Goal: Use online tool/utility: Utilize a website feature to perform a specific function

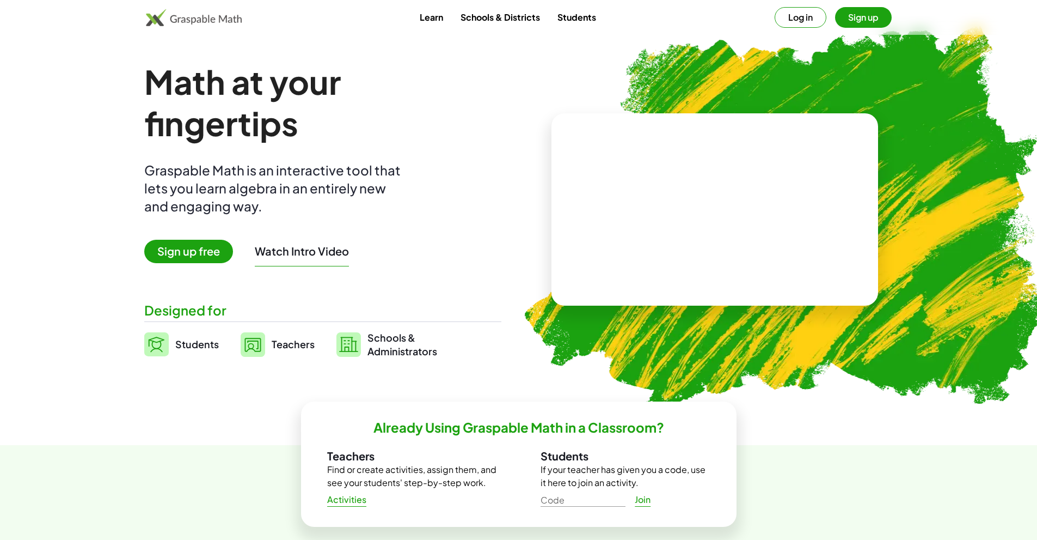
click at [792, 21] on button "Log in" at bounding box center [801, 17] width 52 height 21
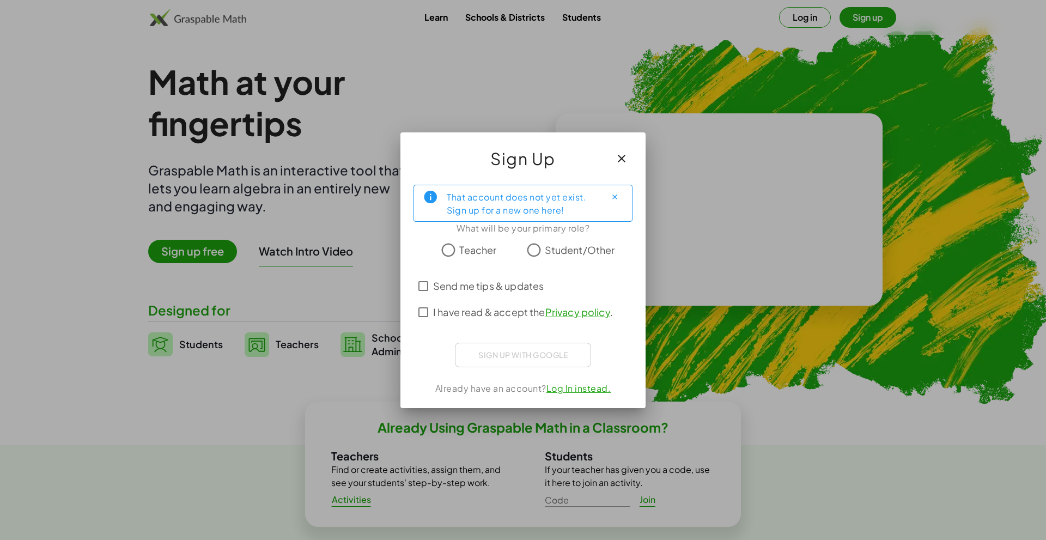
click at [548, 253] on span "Student/Other" at bounding box center [580, 249] width 70 height 15
click at [515, 315] on span "I have read & accept the Privacy policy ." at bounding box center [523, 311] width 180 height 15
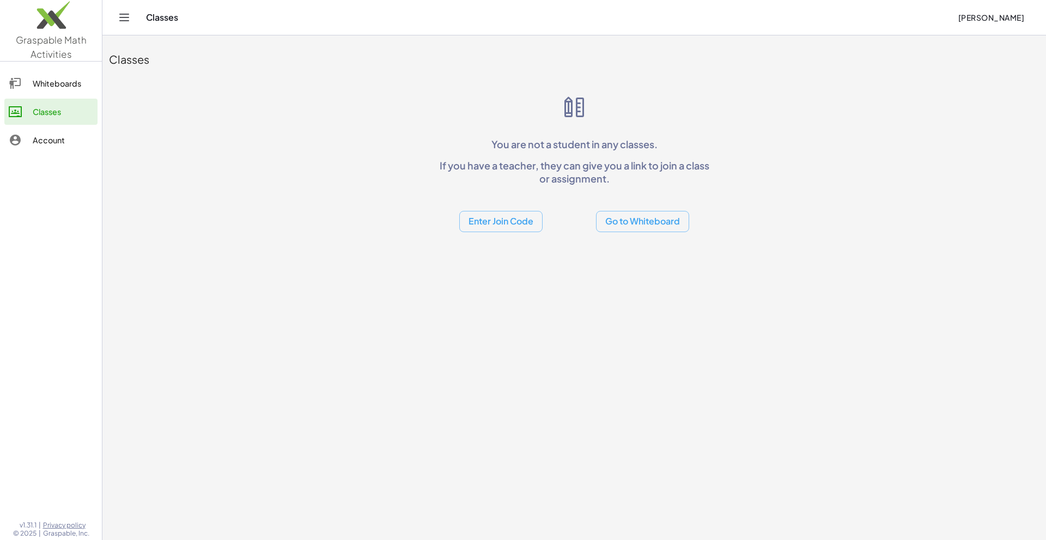
click at [632, 226] on button "Go to Whiteboard" at bounding box center [642, 221] width 93 height 21
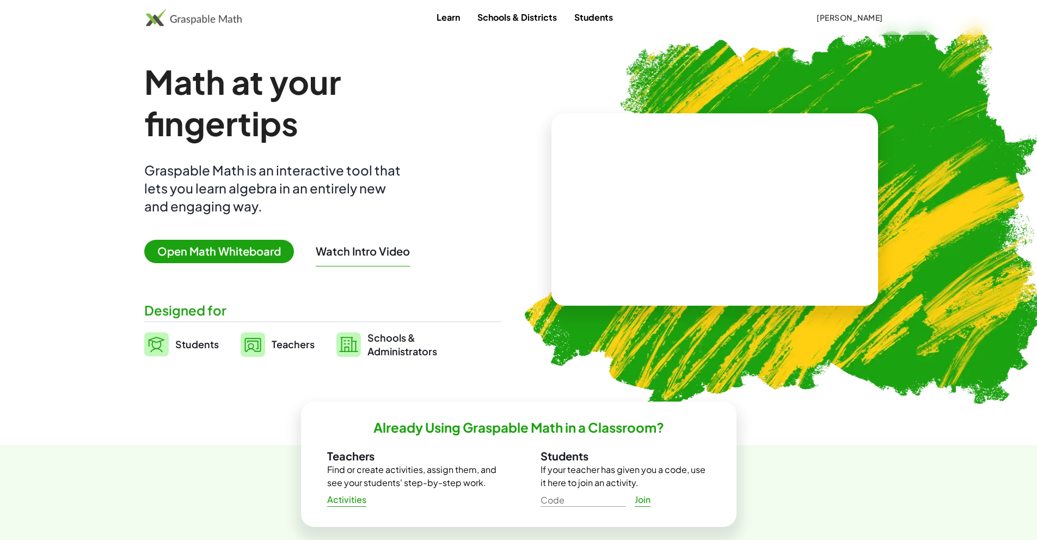
click at [223, 259] on span "Open Math Whiteboard" at bounding box center [219, 251] width 150 height 23
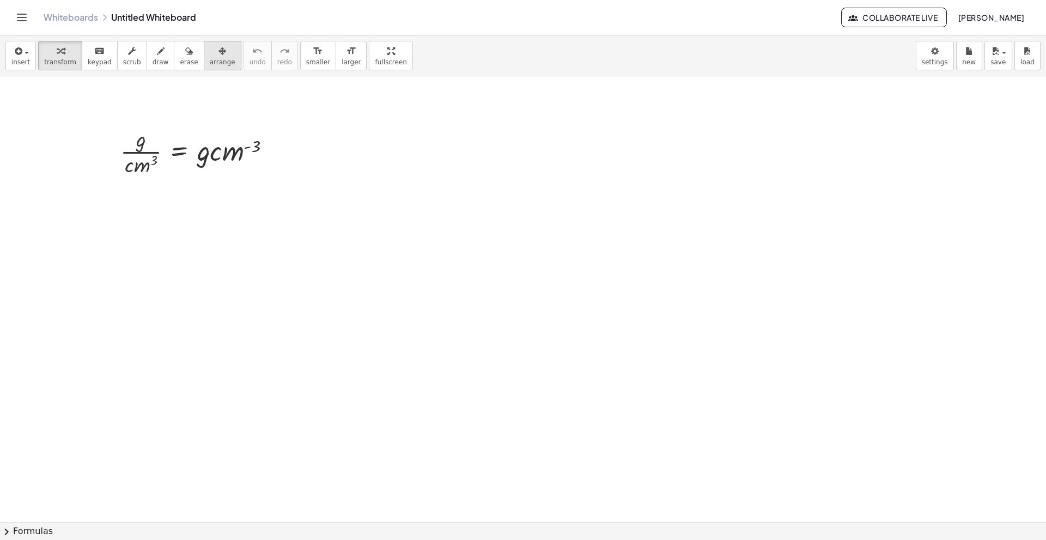
click at [210, 58] on span "arrange" at bounding box center [223, 62] width 26 height 8
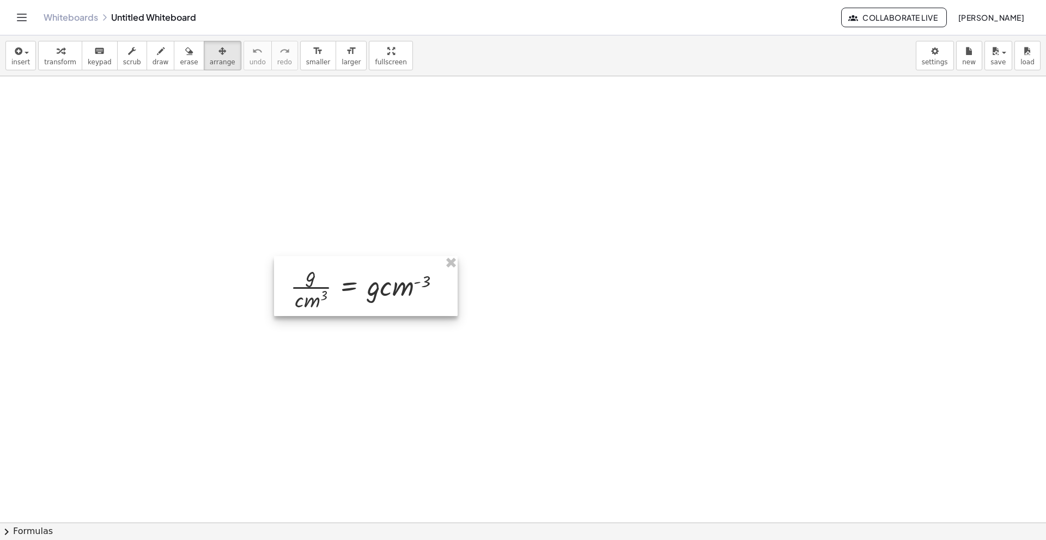
drag, startPoint x: 188, startPoint y: 162, endPoint x: 357, endPoint y: 285, distance: 209.4
click at [357, 285] on div at bounding box center [366, 286] width 184 height 60
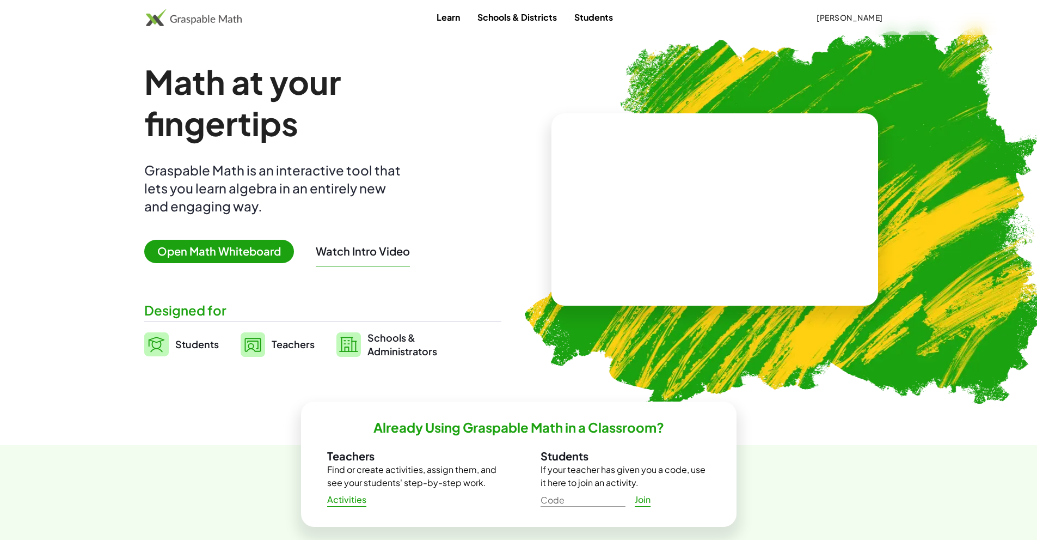
click at [243, 249] on span "Open Math Whiteboard" at bounding box center [219, 251] width 150 height 23
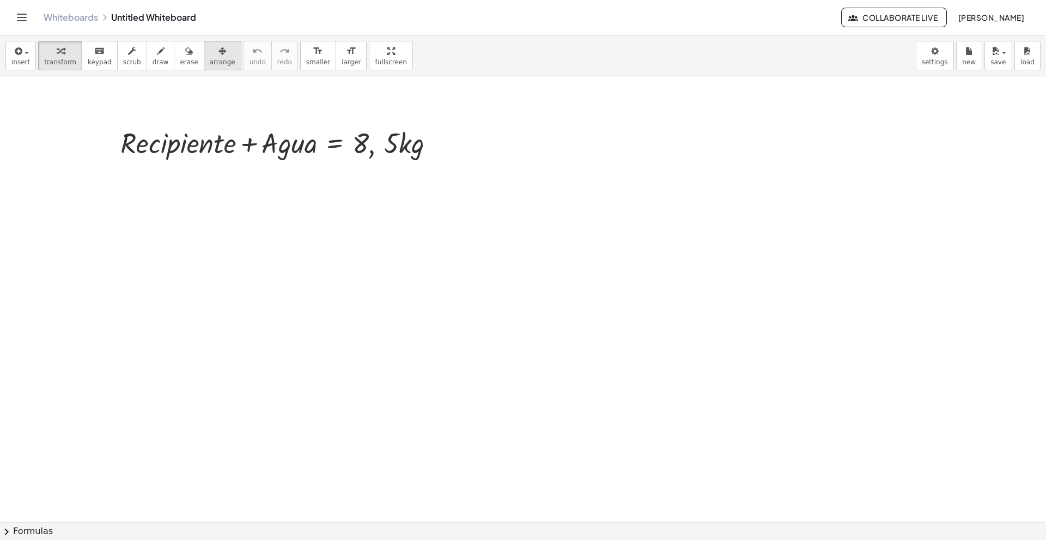
click at [210, 60] on span "arrange" at bounding box center [223, 62] width 26 height 8
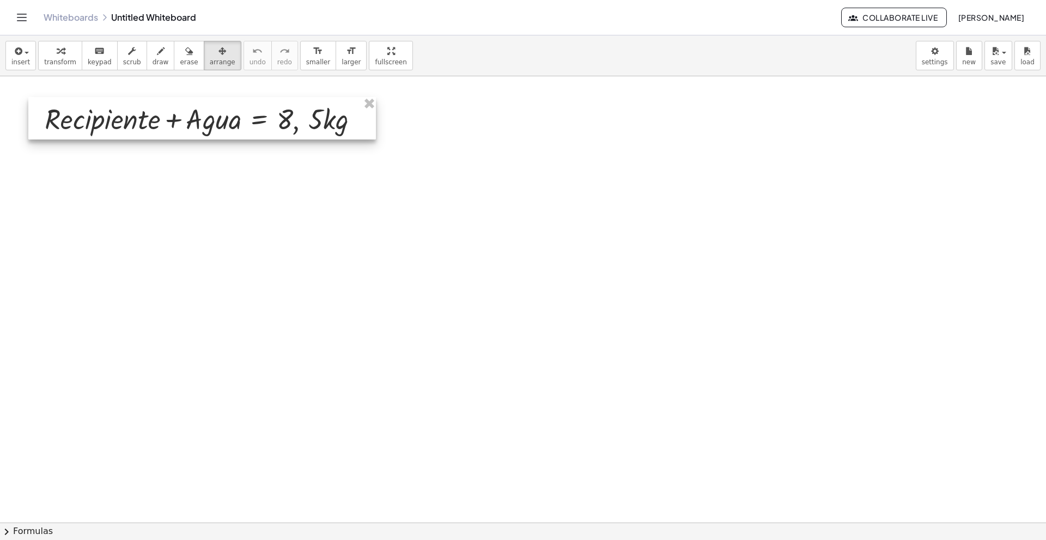
drag, startPoint x: 284, startPoint y: 152, endPoint x: 213, endPoint y: 132, distance: 74.3
click at [213, 132] on div at bounding box center [201, 118] width 347 height 42
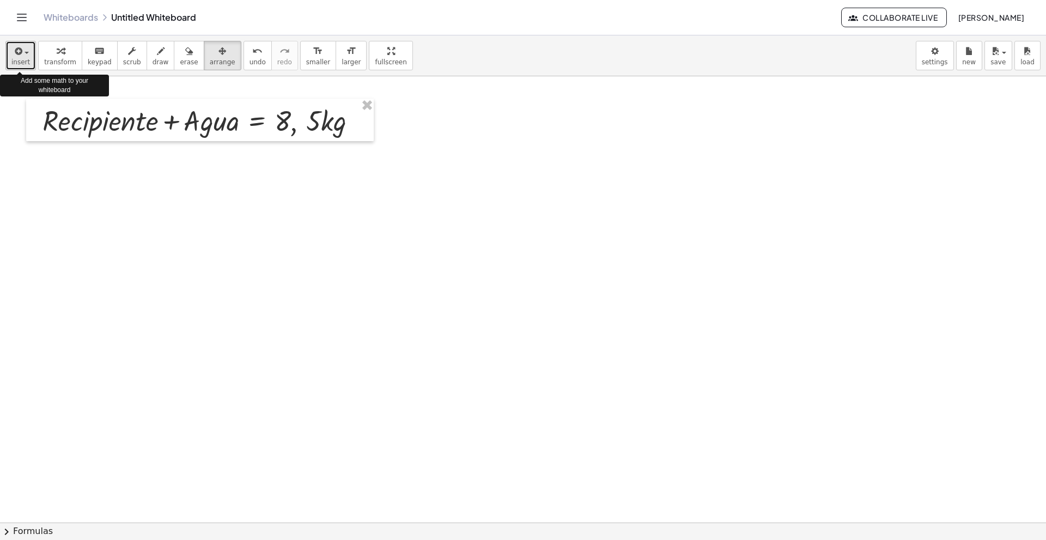
click at [26, 62] on span "insert" at bounding box center [20, 62] width 19 height 8
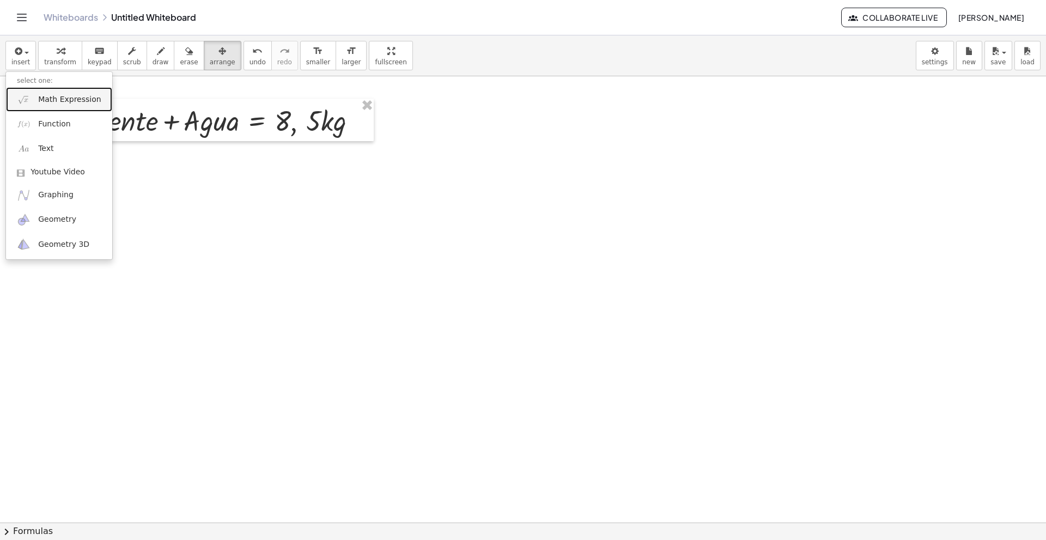
click at [77, 105] on link "Math Expression" at bounding box center [59, 99] width 106 height 25
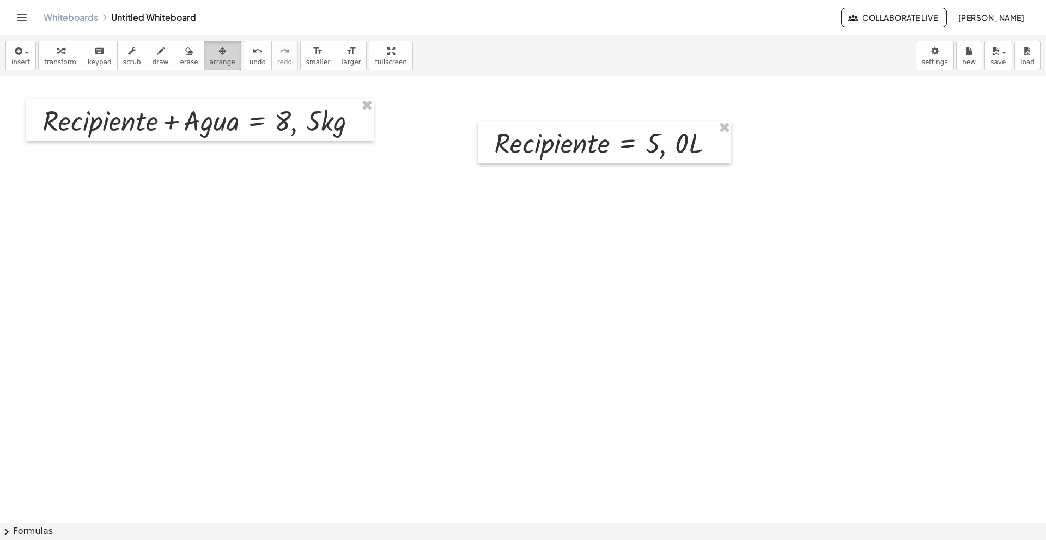
click at [210, 59] on span "arrange" at bounding box center [223, 62] width 26 height 8
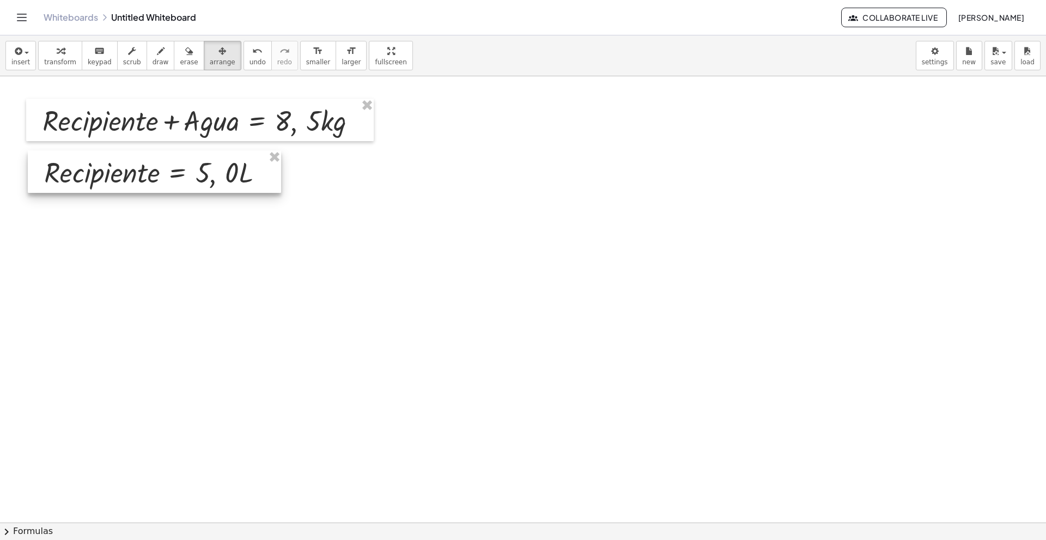
drag, startPoint x: 515, startPoint y: 158, endPoint x: 65, endPoint y: 188, distance: 450.8
click at [65, 188] on div at bounding box center [154, 171] width 253 height 42
click at [26, 66] on span "insert" at bounding box center [20, 62] width 19 height 8
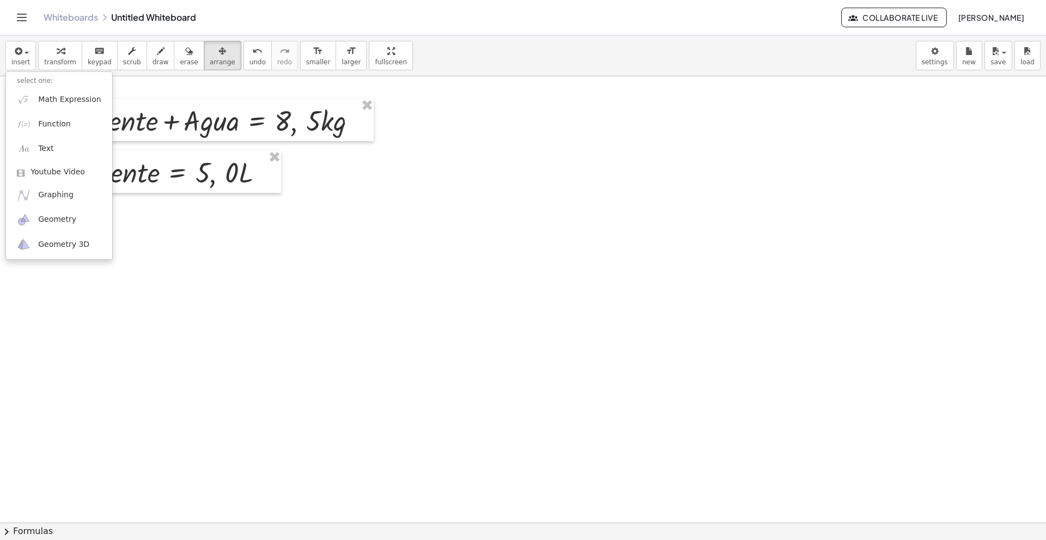
click at [429, 45] on div "insert select one: Math Expression Function Text Youtube Video Graphing Geometr…" at bounding box center [523, 55] width 1046 height 41
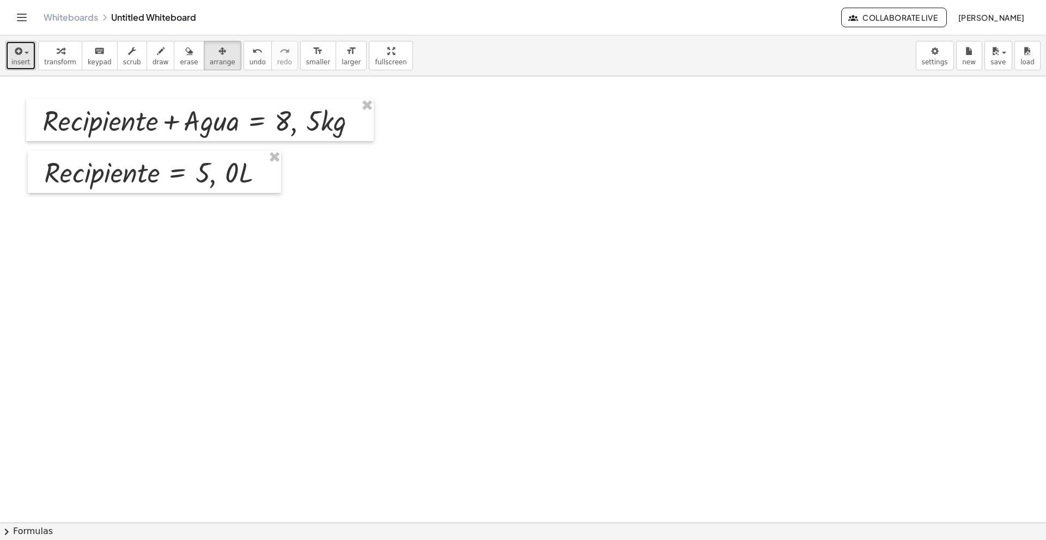
click at [15, 50] on icon "button" at bounding box center [18, 51] width 10 height 13
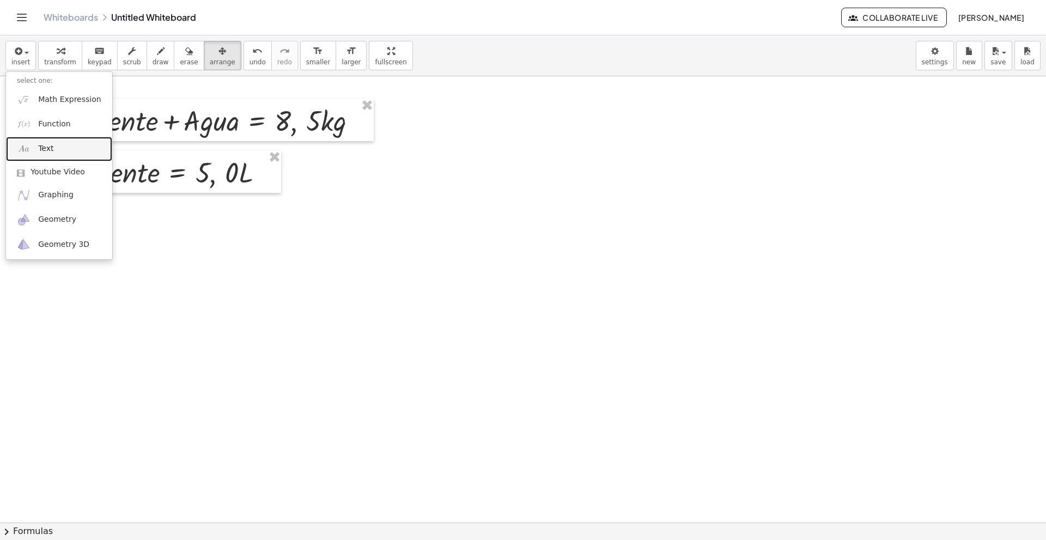
click at [70, 154] on link "Text" at bounding box center [59, 149] width 106 height 25
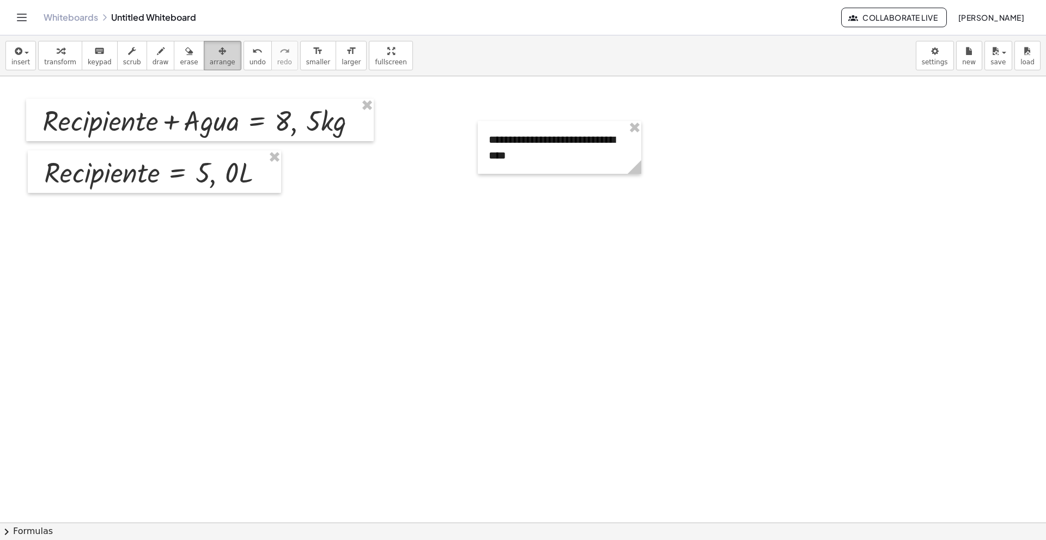
click at [210, 59] on span "arrange" at bounding box center [223, 62] width 26 height 8
click at [88, 62] on span "keypad" at bounding box center [100, 62] width 24 height 8
click at [631, 123] on button "+" at bounding box center [628, 119] width 21 height 19
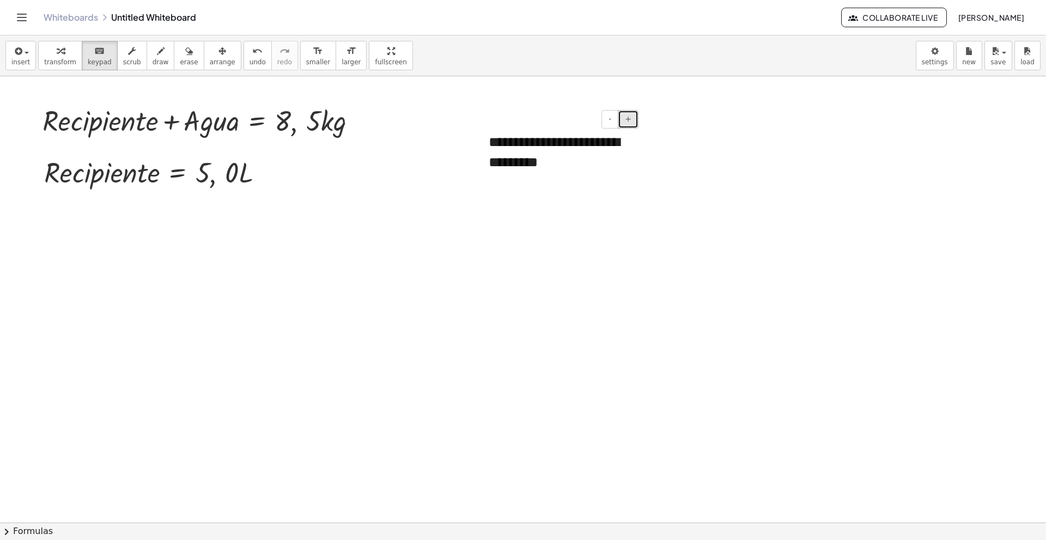
click at [631, 123] on button "+" at bounding box center [628, 119] width 21 height 19
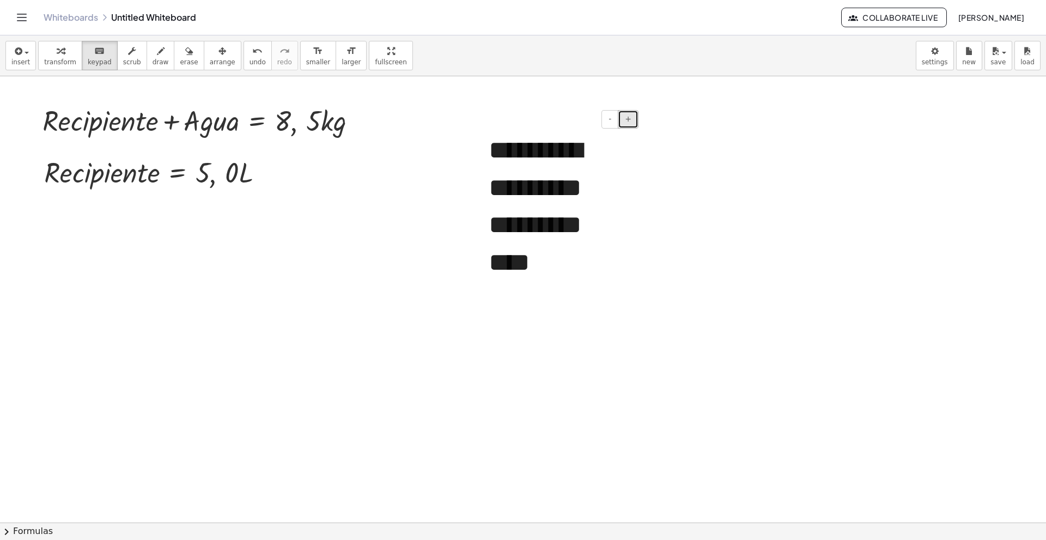
click at [631, 123] on button "+" at bounding box center [628, 119] width 21 height 19
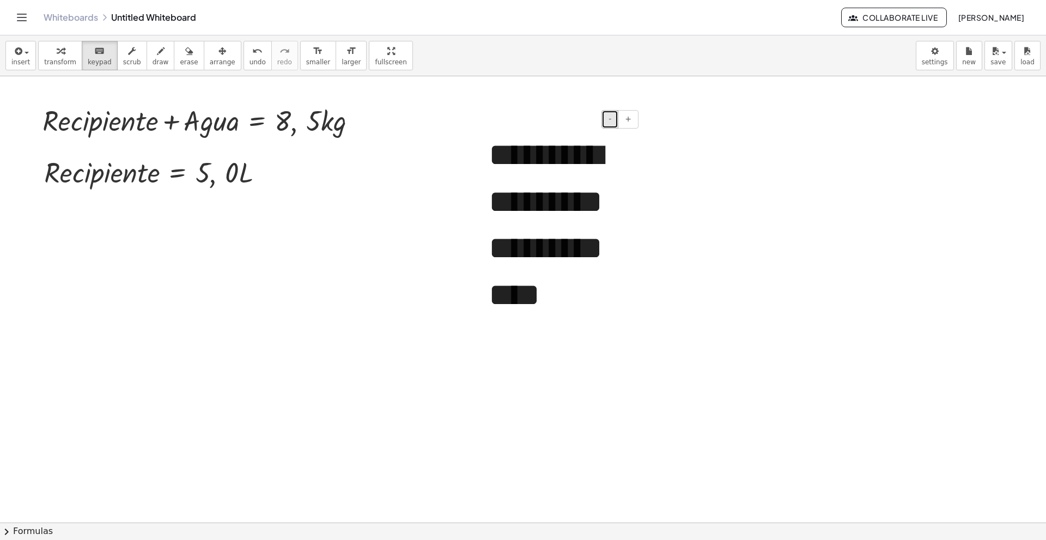
click at [614, 121] on button "-" at bounding box center [609, 119] width 17 height 19
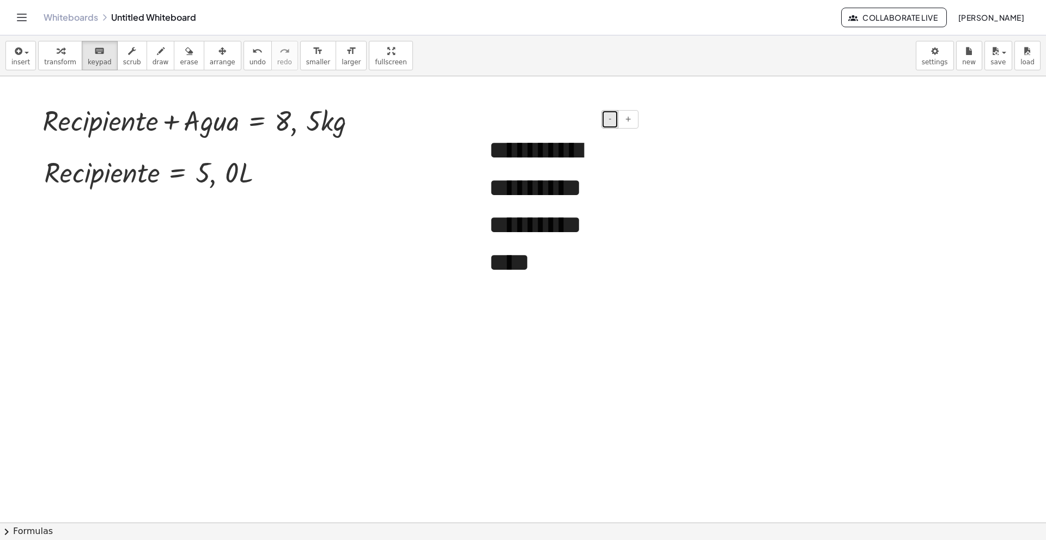
click at [614, 121] on button "-" at bounding box center [609, 119] width 17 height 19
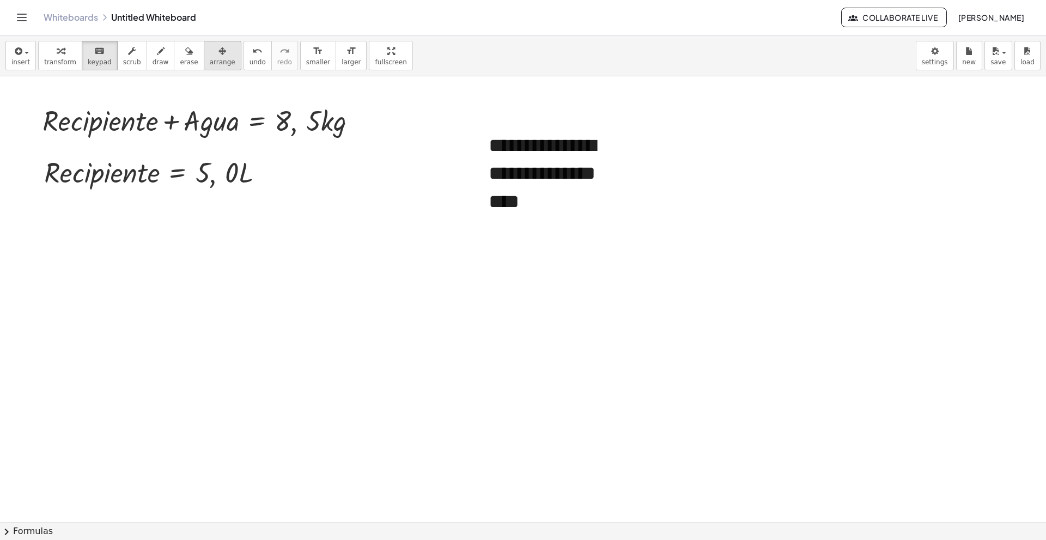
click at [214, 51] on div "button" at bounding box center [223, 50] width 26 height 13
drag, startPoint x: 459, startPoint y: 167, endPoint x: 498, endPoint y: 168, distance: 39.2
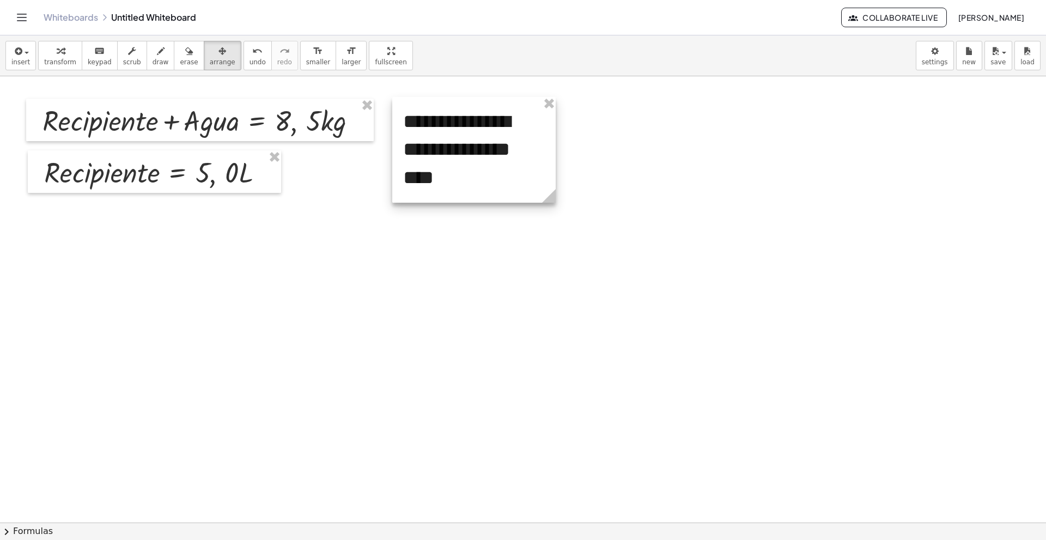
drag, startPoint x: 537, startPoint y: 171, endPoint x: 377, endPoint y: 116, distance: 168.8
click at [454, 147] on div at bounding box center [473, 150] width 163 height 106
click at [444, 193] on div at bounding box center [471, 150] width 163 height 106
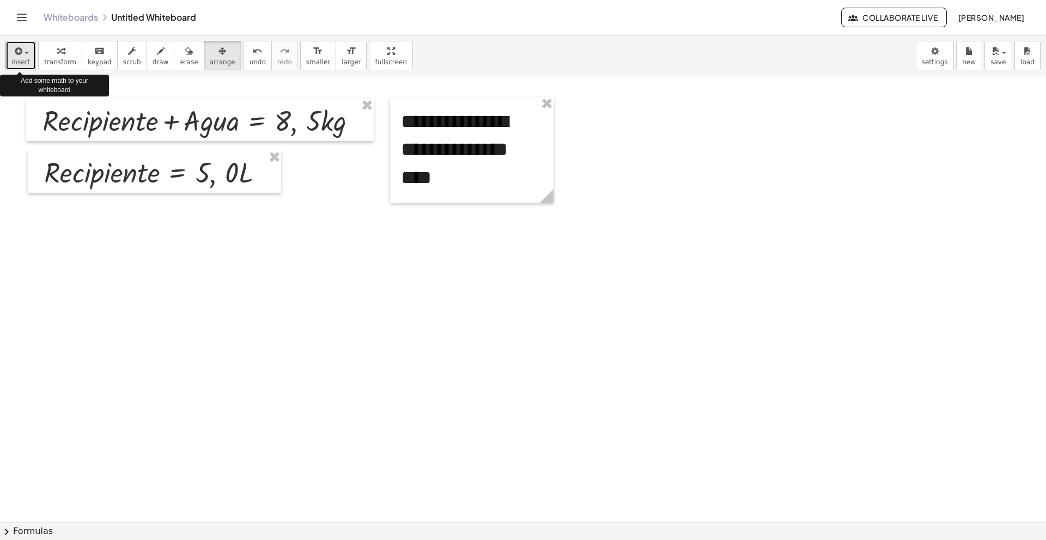
click at [28, 47] on button "insert" at bounding box center [20, 55] width 30 height 29
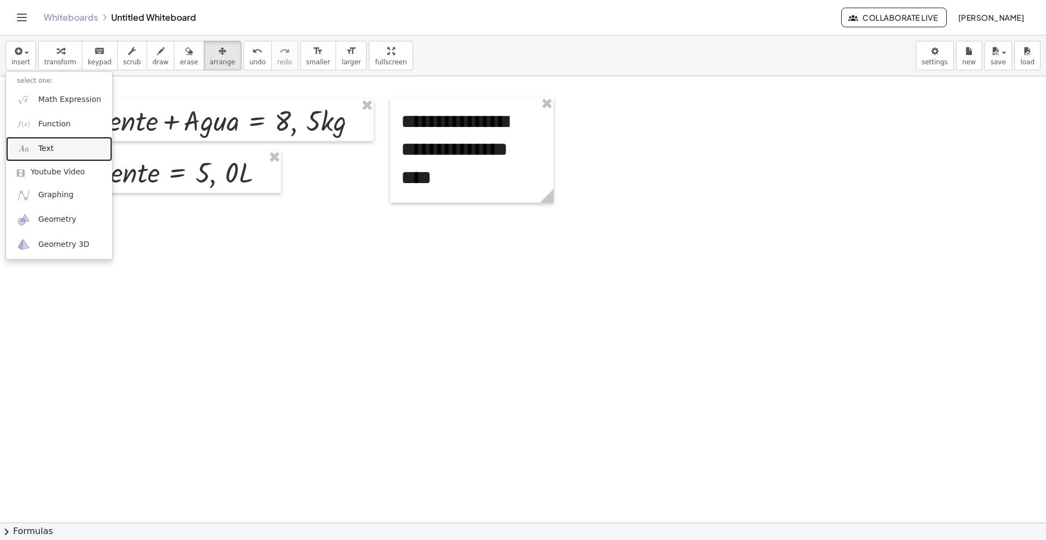
click at [64, 145] on link "Text" at bounding box center [59, 149] width 106 height 25
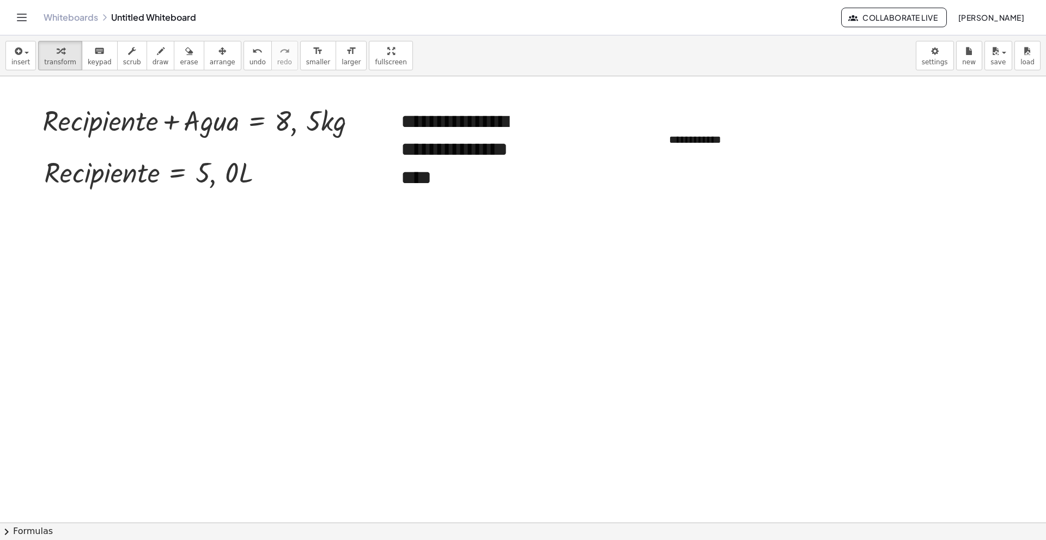
click at [207, 38] on div "insert select one: Math Expression Function Text Youtube Video Graphing Geometr…" at bounding box center [523, 55] width 1046 height 41
click at [216, 56] on button "arrange" at bounding box center [223, 55] width 38 height 29
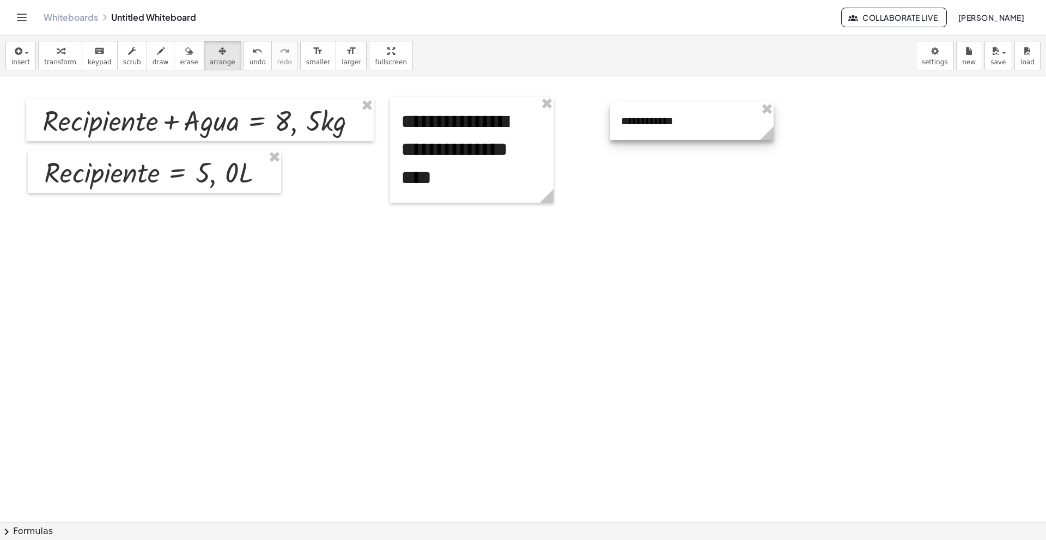
drag, startPoint x: 709, startPoint y: 143, endPoint x: 616, endPoint y: 123, distance: 94.6
click at [653, 124] on div at bounding box center [691, 121] width 163 height 38
click at [13, 50] on icon "button" at bounding box center [18, 51] width 10 height 13
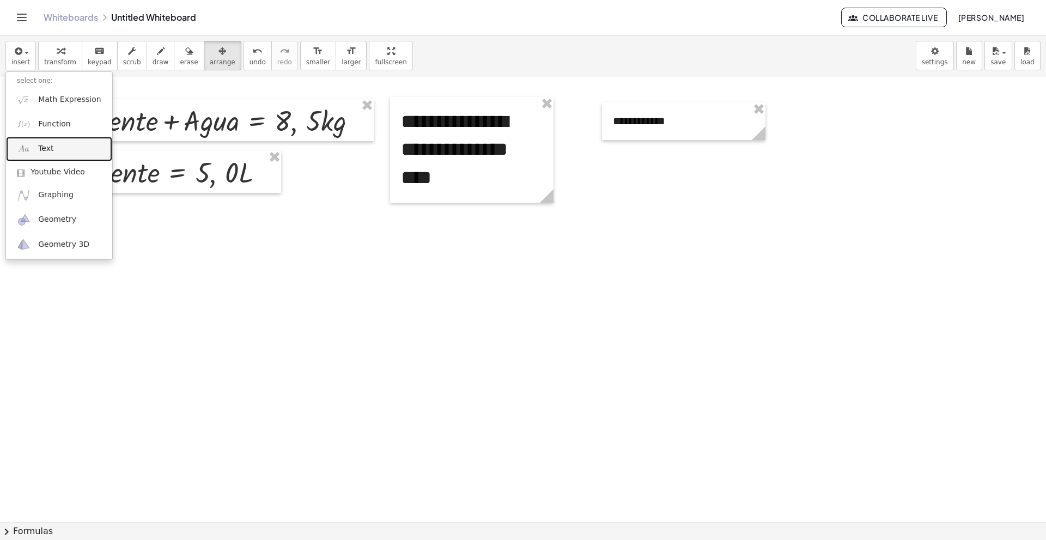
click at [75, 153] on link "Text" at bounding box center [59, 149] width 106 height 25
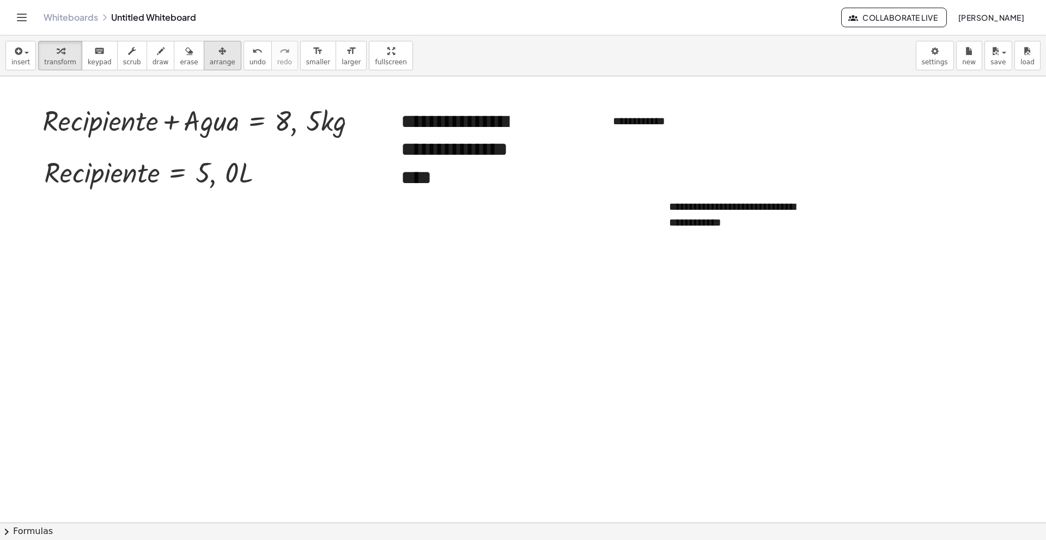
click at [216, 55] on button "arrange" at bounding box center [223, 55] width 38 height 29
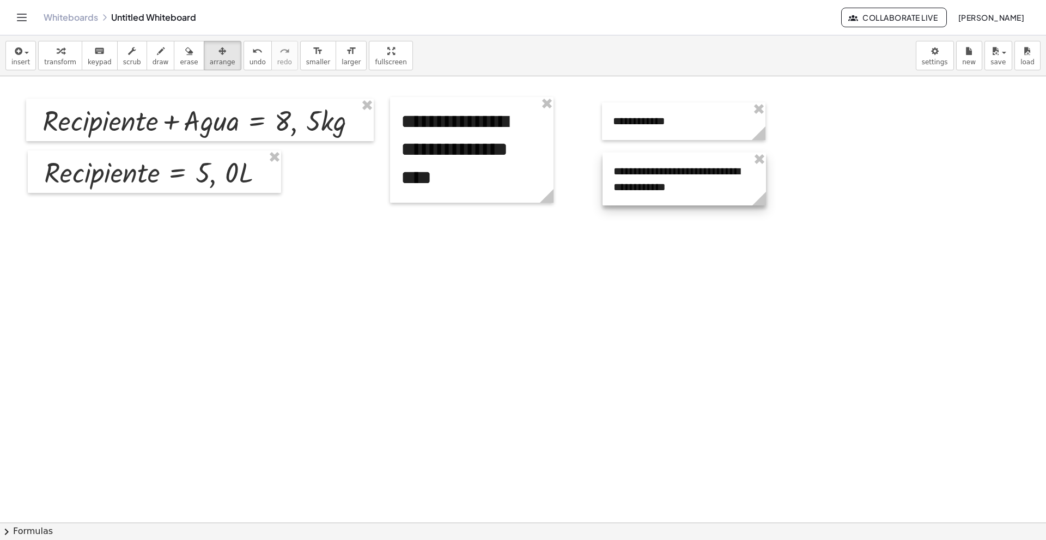
drag, startPoint x: 760, startPoint y: 229, endPoint x: 707, endPoint y: 196, distance: 62.6
click at [707, 196] on div at bounding box center [683, 178] width 163 height 53
click at [14, 51] on icon "button" at bounding box center [18, 51] width 10 height 13
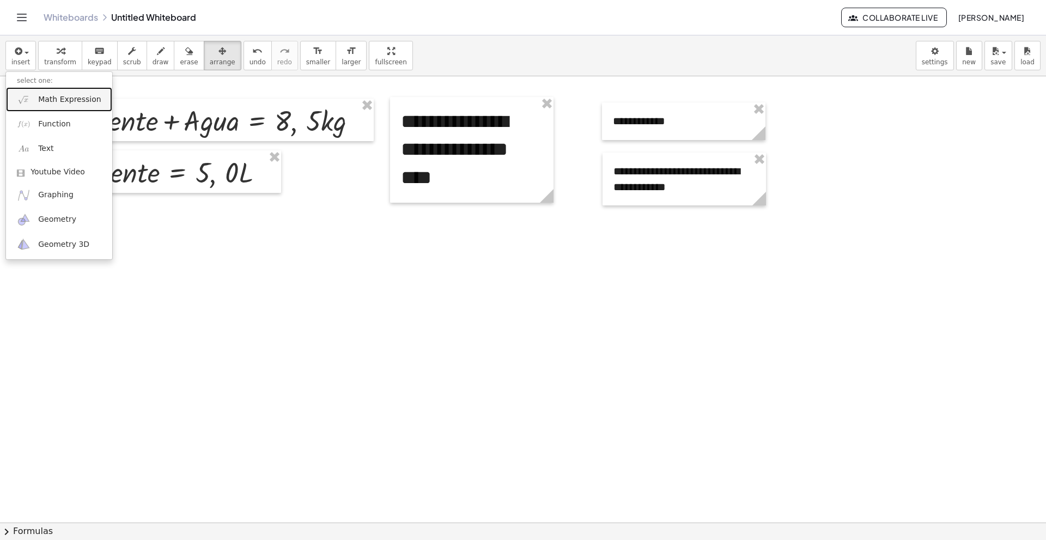
drag, startPoint x: 62, startPoint y: 100, endPoint x: 112, endPoint y: 135, distance: 61.5
click at [62, 99] on span "Math Expression" at bounding box center [69, 99] width 63 height 11
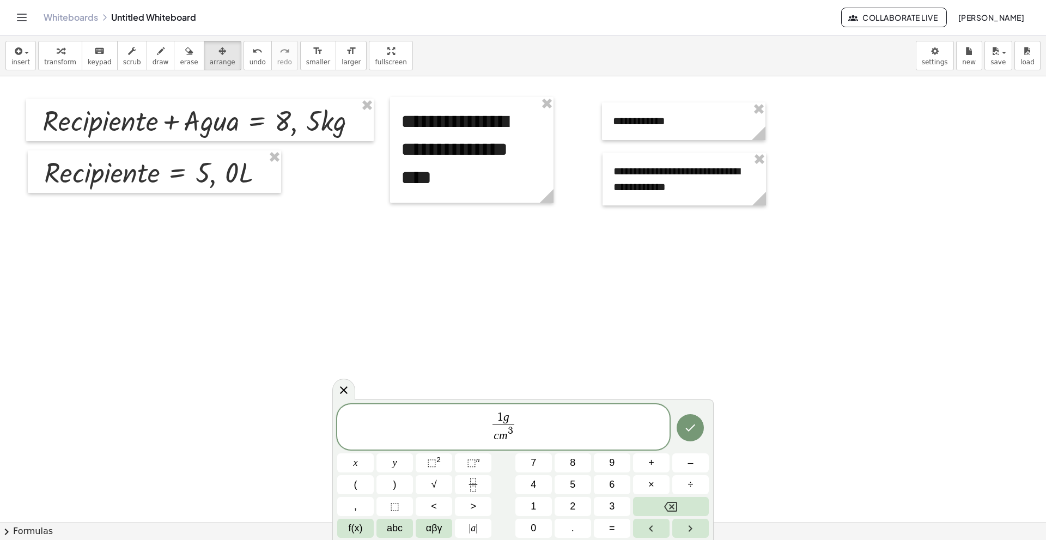
click at [505, 417] on var "g" at bounding box center [506, 416] width 6 height 13
click at [487, 423] on span "​ g c m 3 ​" at bounding box center [503, 428] width 332 height 34
click at [534, 422] on span "1 g c m 3 ​ ​" at bounding box center [503, 428] width 332 height 34
click at [522, 414] on span "1 0 0 0" at bounding box center [510, 418] width 26 height 12
click at [522, 432] on span "1 0 0 0 ​" at bounding box center [510, 431] width 32 height 15
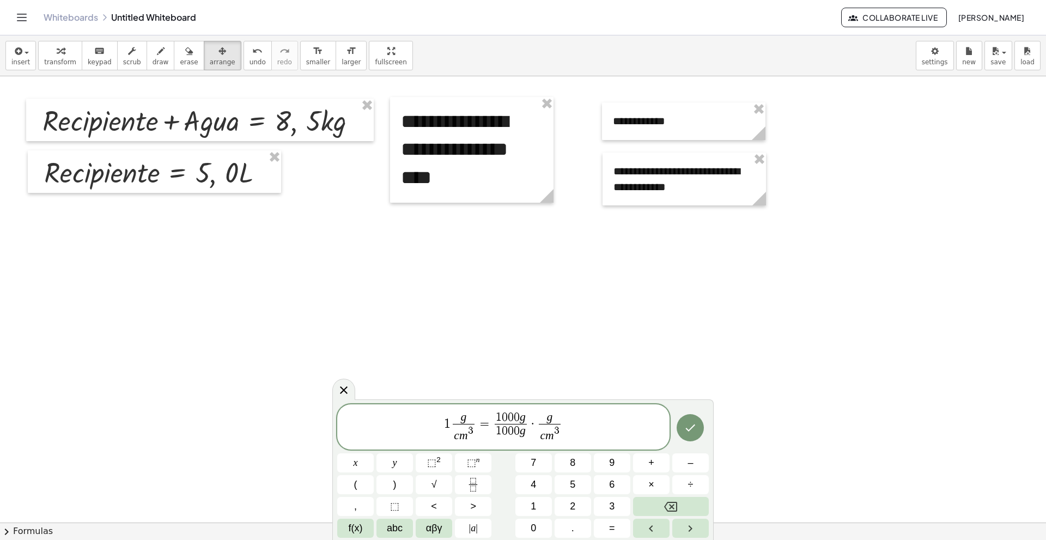
click at [524, 412] on var "g" at bounding box center [523, 416] width 6 height 13
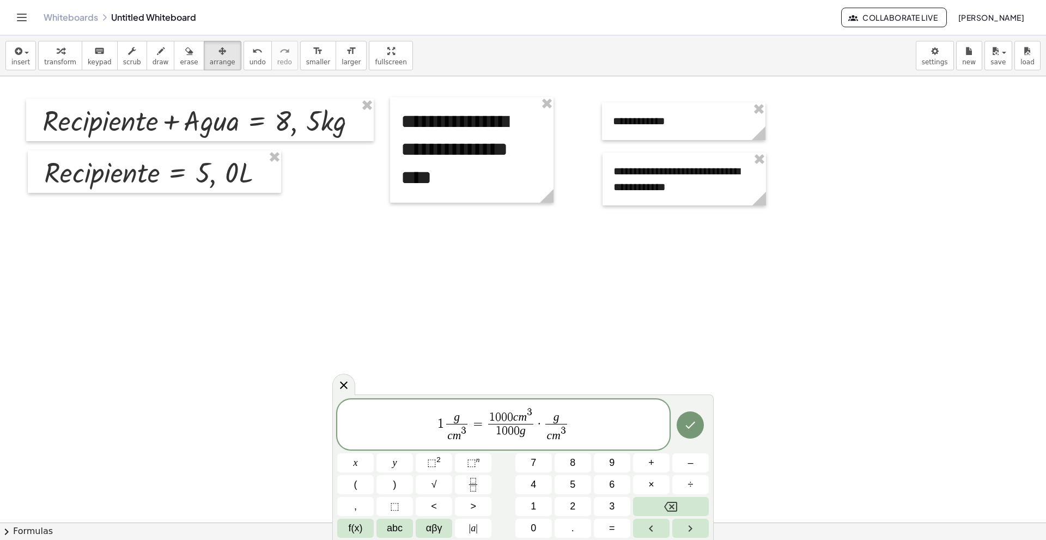
click at [585, 421] on span "1 g c m 3 ​ = 1 0 0 0 c m 3 ​ 1 0 0 0 g ​ · g c m 3 ​" at bounding box center [503, 425] width 332 height 39
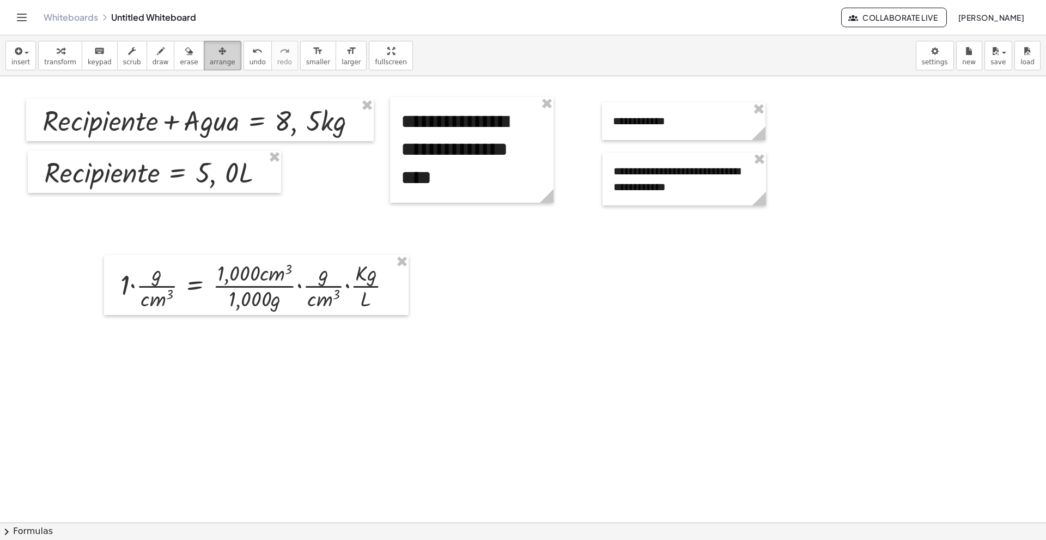
click at [218, 57] on icon "button" at bounding box center [222, 51] width 8 height 13
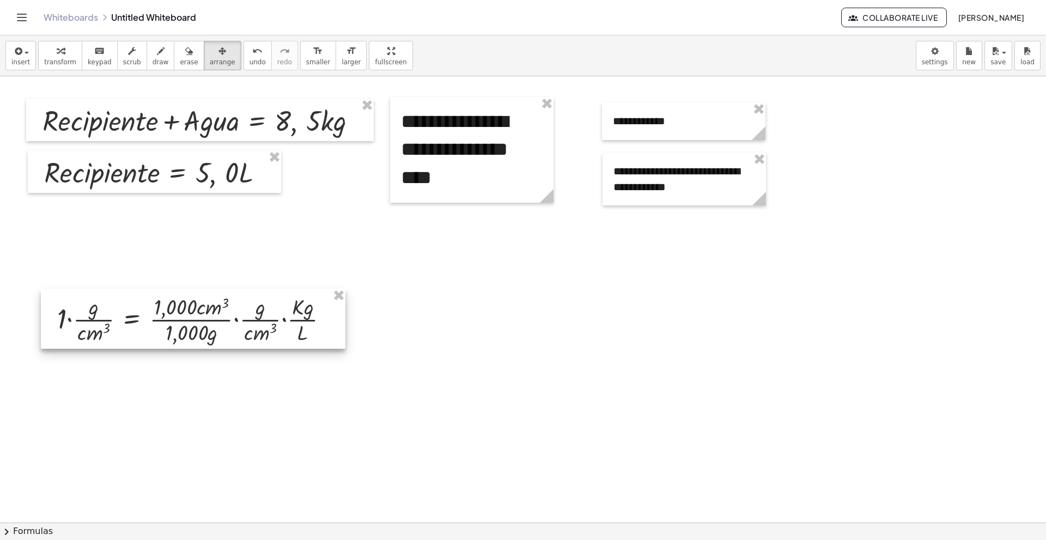
drag, startPoint x: 240, startPoint y: 279, endPoint x: 176, endPoint y: 314, distance: 73.1
click at [176, 314] on div at bounding box center [193, 319] width 304 height 60
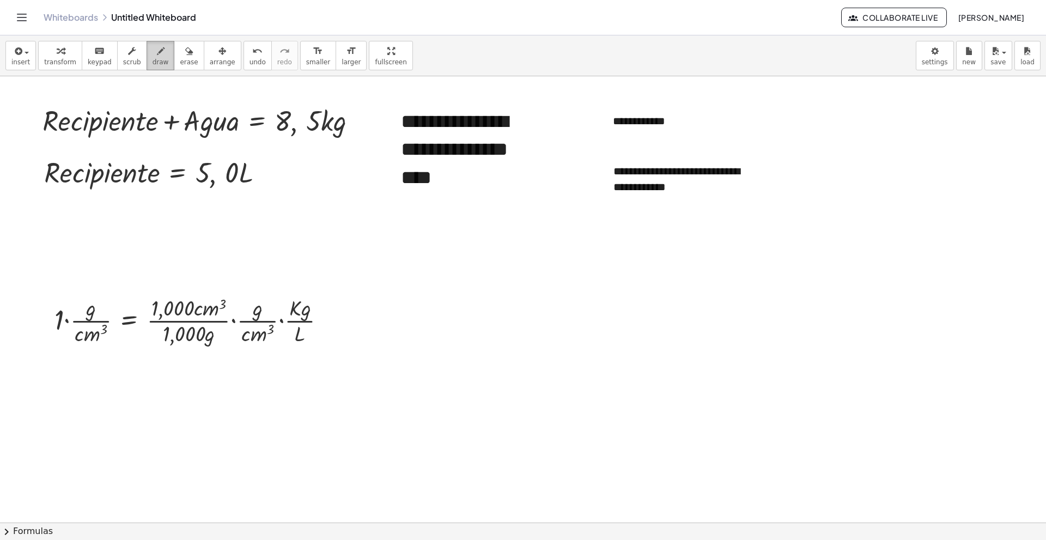
click at [152, 56] on div "button" at bounding box center [160, 50] width 16 height 13
click at [157, 52] on icon "button" at bounding box center [161, 51] width 8 height 13
drag, startPoint x: 221, startPoint y: 329, endPoint x: 205, endPoint y: 338, distance: 18.3
drag, startPoint x: 268, startPoint y: 303, endPoint x: 249, endPoint y: 316, distance: 23.4
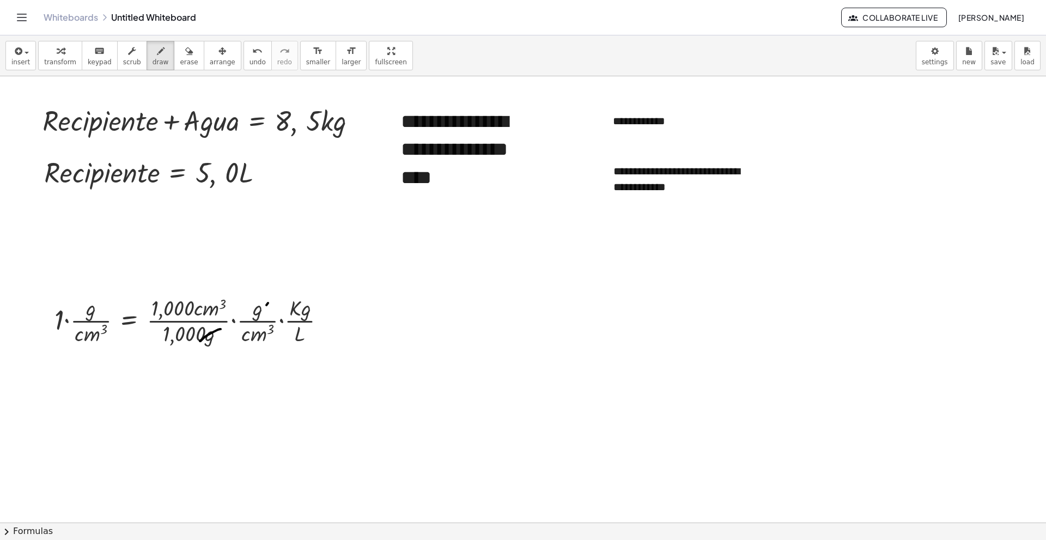
drag, startPoint x: 277, startPoint y: 328, endPoint x: 229, endPoint y: 346, distance: 51.0
drag, startPoint x: 232, startPoint y: 299, endPoint x: 196, endPoint y: 311, distance: 38.4
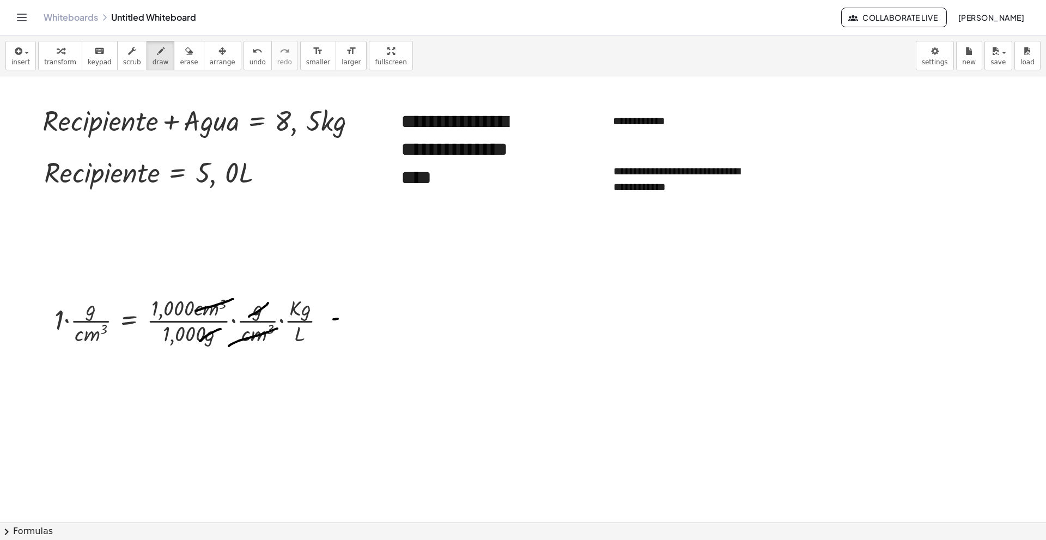
drag, startPoint x: 338, startPoint y: 319, endPoint x: 344, endPoint y: 316, distance: 6.9
drag, startPoint x: 335, startPoint y: 326, endPoint x: 346, endPoint y: 325, distance: 10.9
drag, startPoint x: 370, startPoint y: 313, endPoint x: 373, endPoint y: 320, distance: 7.9
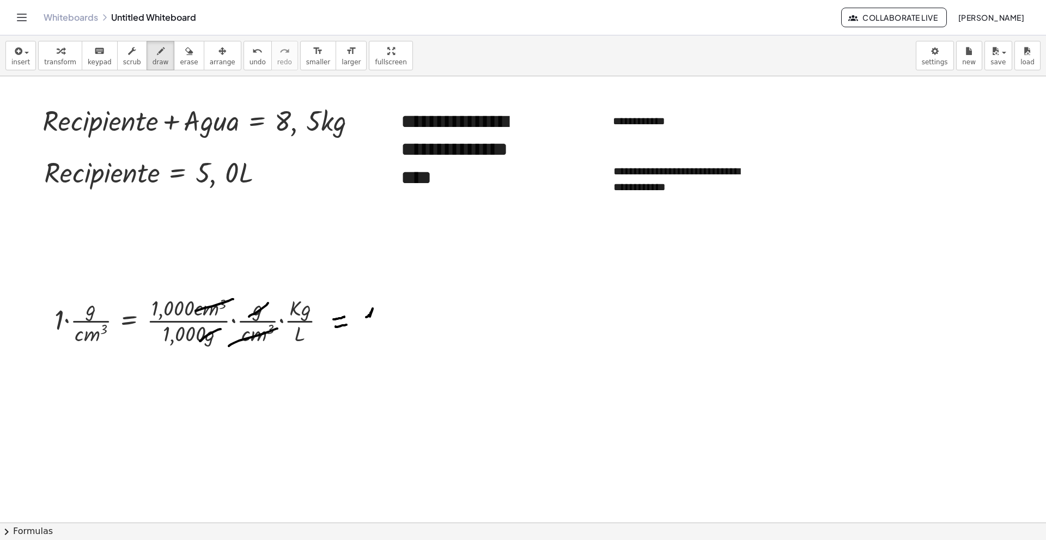
drag, startPoint x: 393, startPoint y: 310, endPoint x: 395, endPoint y: 317, distance: 7.9
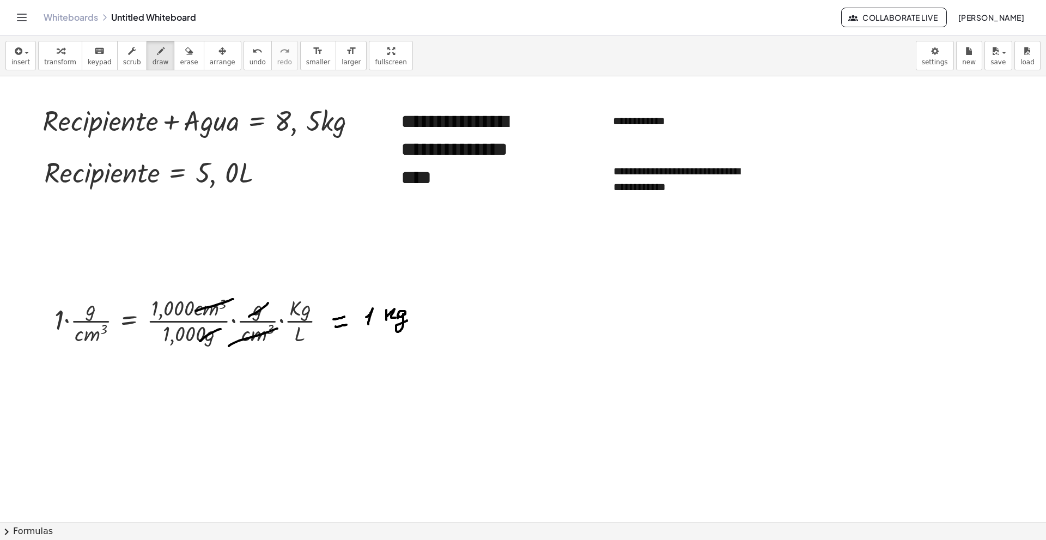
drag, startPoint x: 403, startPoint y: 314, endPoint x: 407, endPoint y: 321, distance: 7.9
drag, startPoint x: 368, startPoint y: 333, endPoint x: 423, endPoint y: 338, distance: 54.7
drag, startPoint x: 396, startPoint y: 342, endPoint x: 408, endPoint y: 355, distance: 17.7
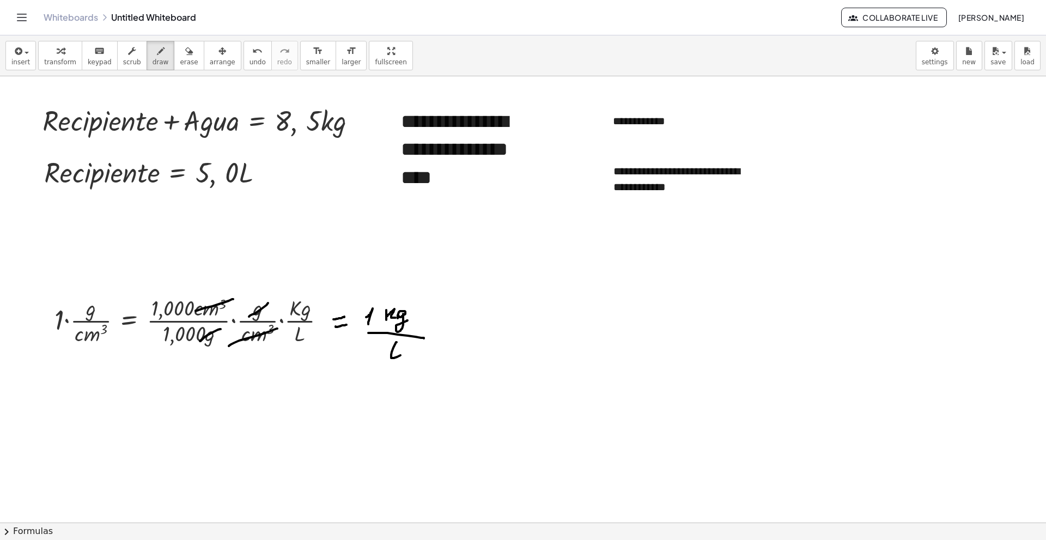
drag, startPoint x: 382, startPoint y: 333, endPoint x: 414, endPoint y: 328, distance: 32.5
drag, startPoint x: 384, startPoint y: 338, endPoint x: 405, endPoint y: 334, distance: 20.4
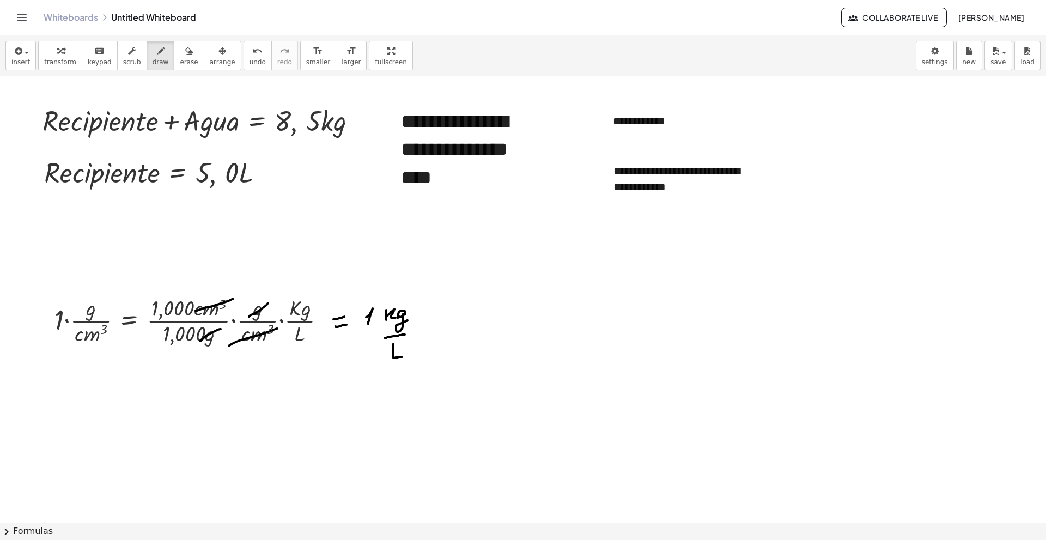
drag, startPoint x: 393, startPoint y: 344, endPoint x: 404, endPoint y: 356, distance: 16.6
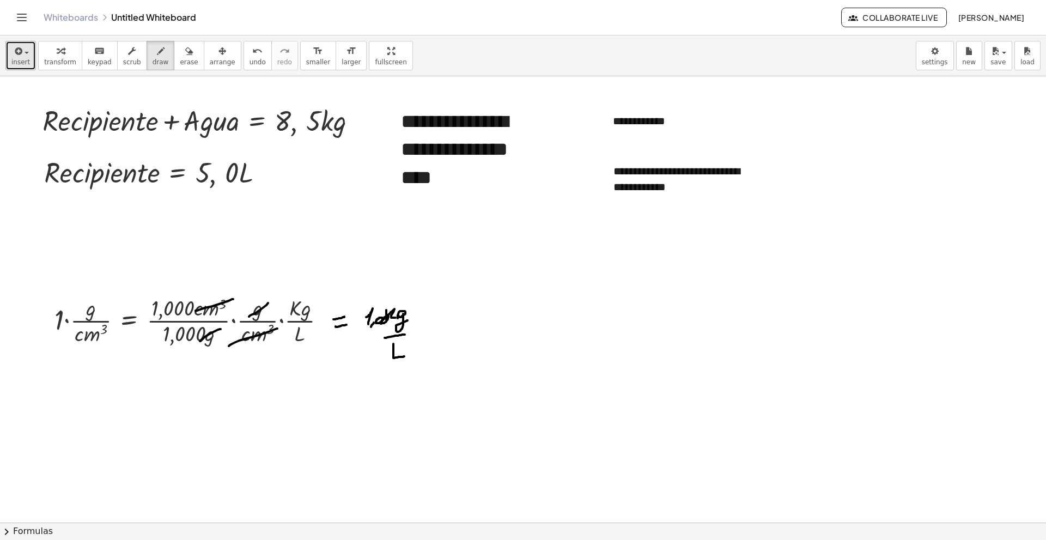
click at [10, 55] on button "insert" at bounding box center [20, 55] width 30 height 29
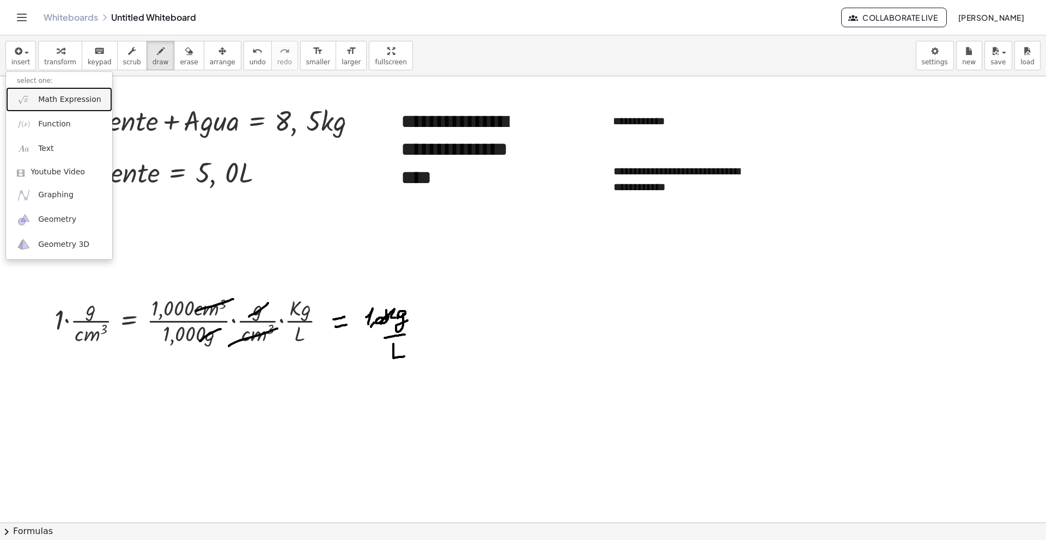
click at [71, 101] on span "Math Expression" at bounding box center [69, 99] width 63 height 11
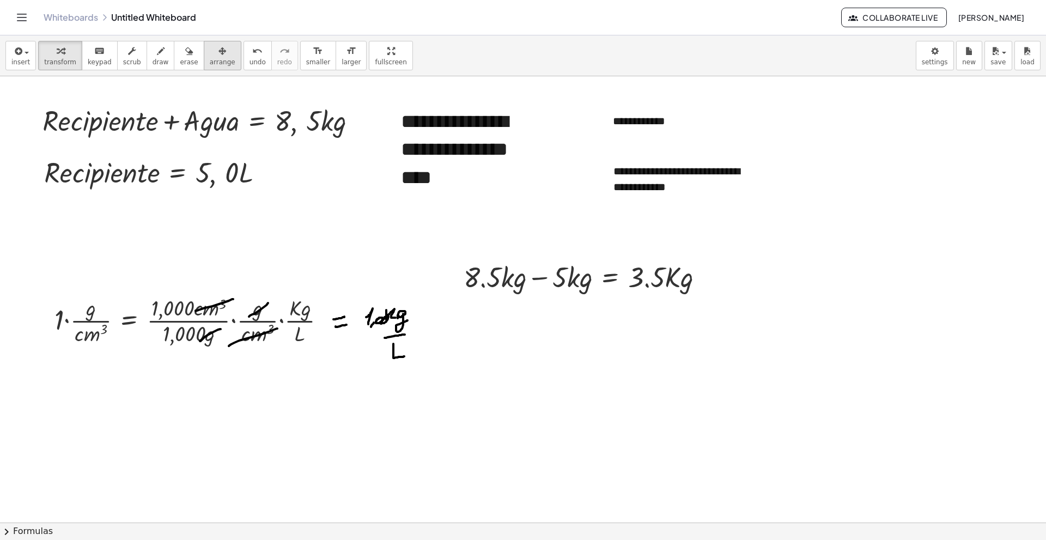
click at [218, 45] on icon "button" at bounding box center [222, 51] width 8 height 13
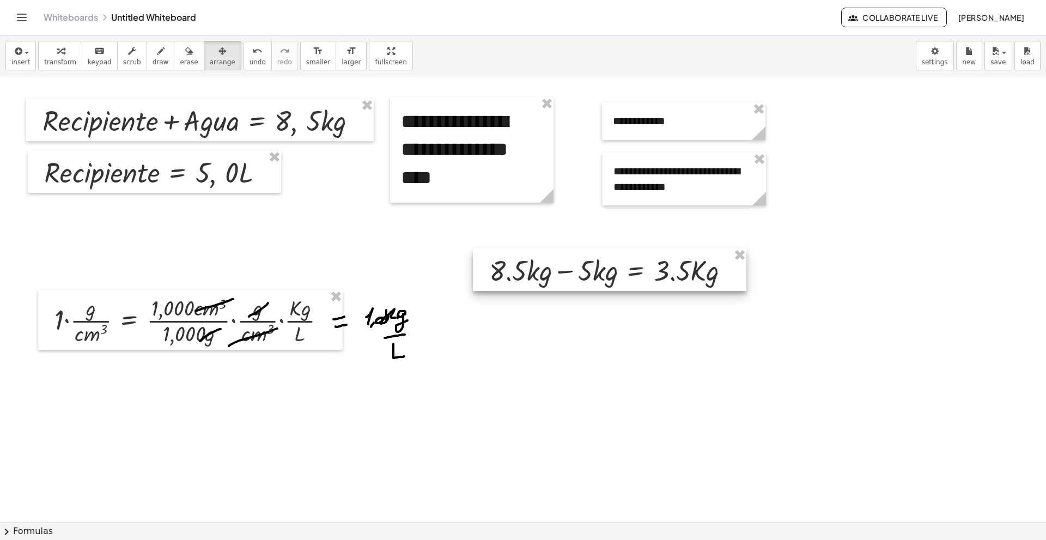
drag, startPoint x: 587, startPoint y: 293, endPoint x: 611, endPoint y: 287, distance: 24.7
click at [611, 287] on div at bounding box center [609, 269] width 273 height 42
click at [157, 52] on icon "button" at bounding box center [161, 51] width 8 height 13
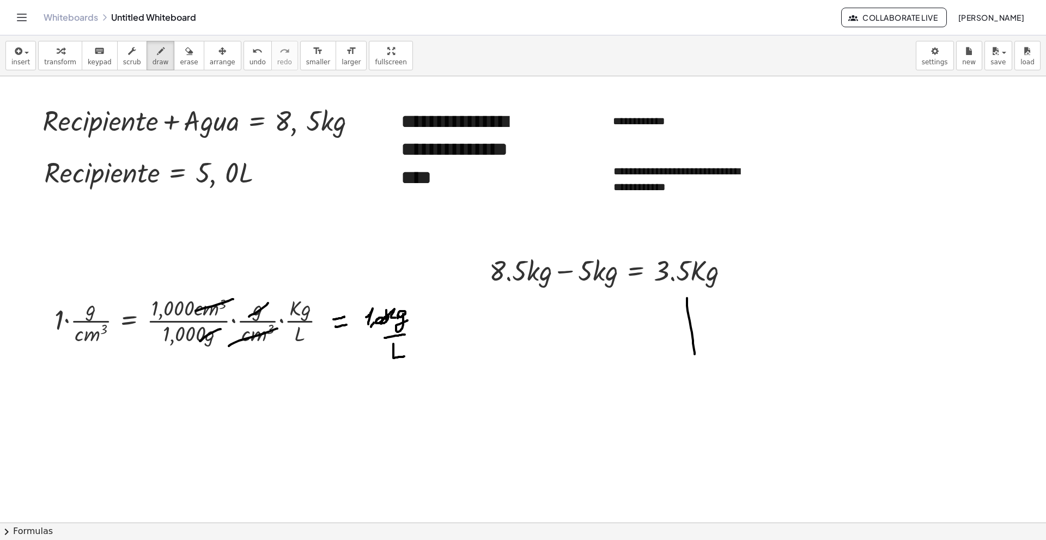
drag, startPoint x: 687, startPoint y: 298, endPoint x: 694, endPoint y: 354, distance: 56.6
drag, startPoint x: 686, startPoint y: 298, endPoint x: 678, endPoint y: 308, distance: 12.8
drag, startPoint x: 699, startPoint y: 300, endPoint x: 705, endPoint y: 304, distance: 7.1
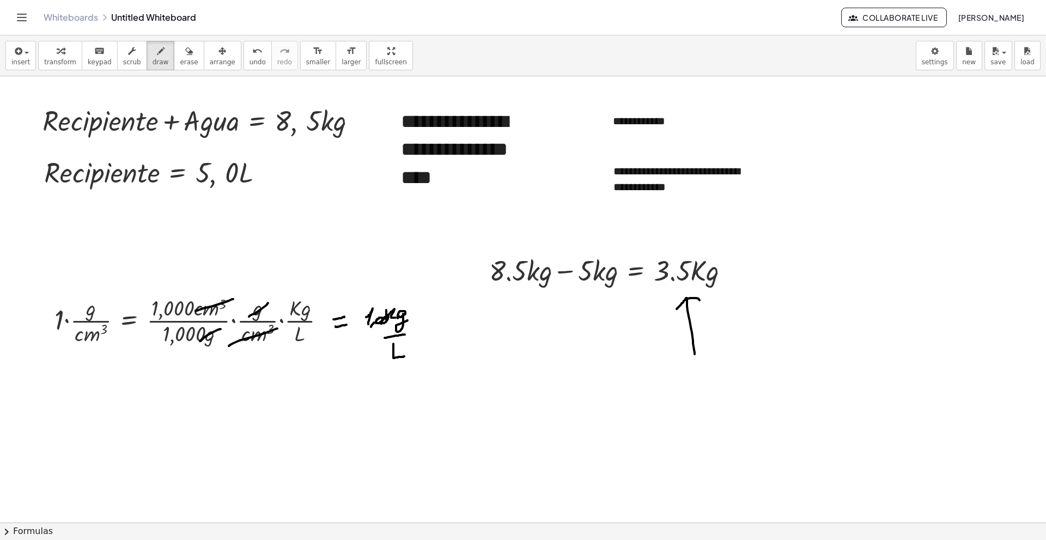
click at [31, 58] on button "insert" at bounding box center [20, 55] width 30 height 29
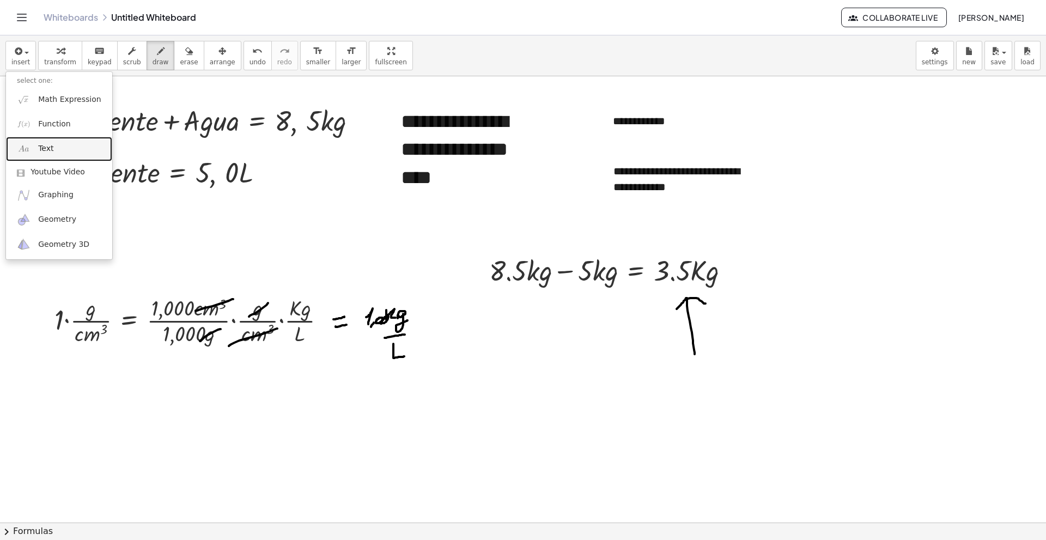
click at [74, 148] on link "Text" at bounding box center [59, 149] width 106 height 25
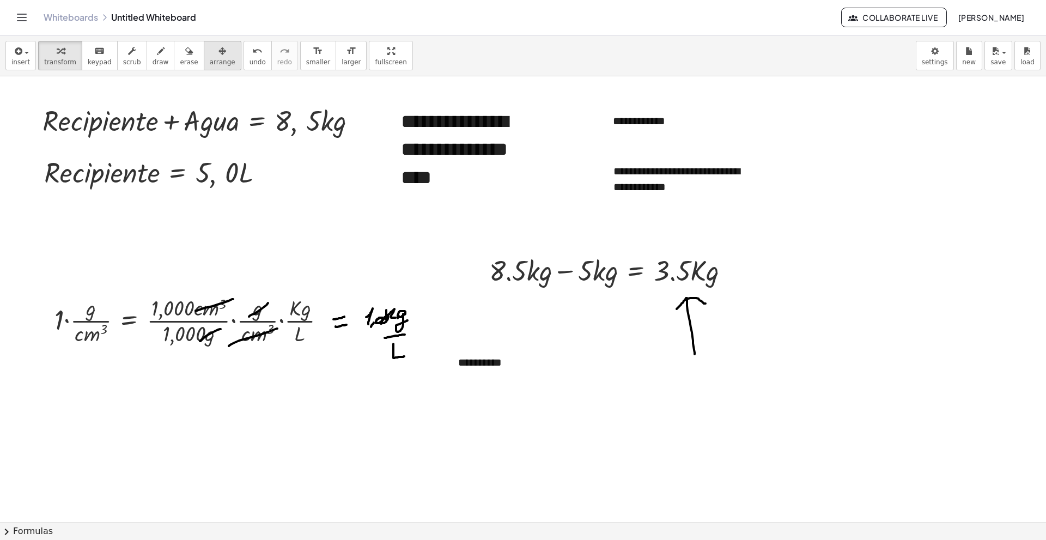
click at [210, 52] on div "button" at bounding box center [223, 50] width 26 height 13
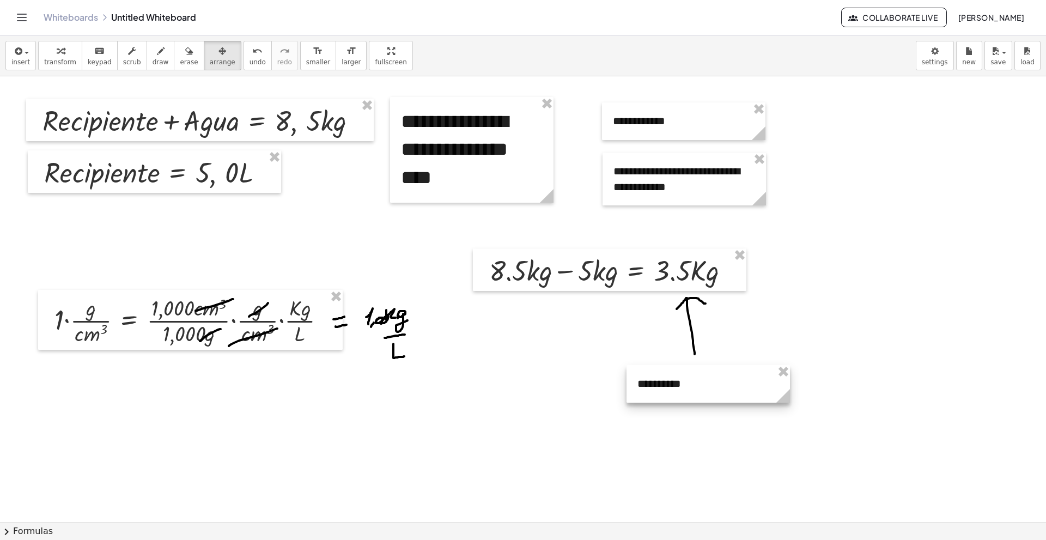
drag, startPoint x: 535, startPoint y: 377, endPoint x: 682, endPoint y: 378, distance: 147.0
click at [682, 378] on div at bounding box center [707, 384] width 163 height 38
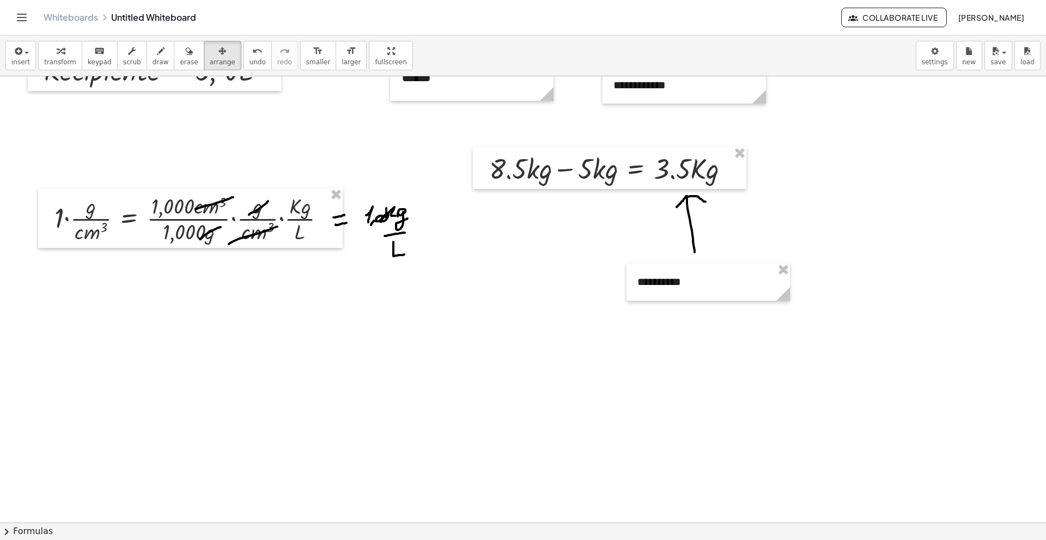
scroll to position [109, 0]
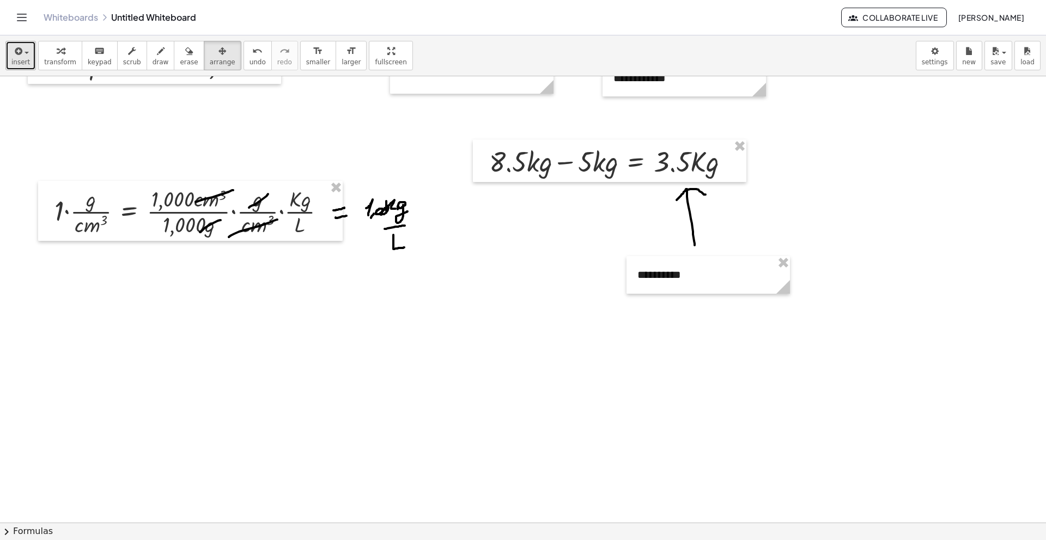
click at [16, 59] on span "insert" at bounding box center [20, 62] width 19 height 8
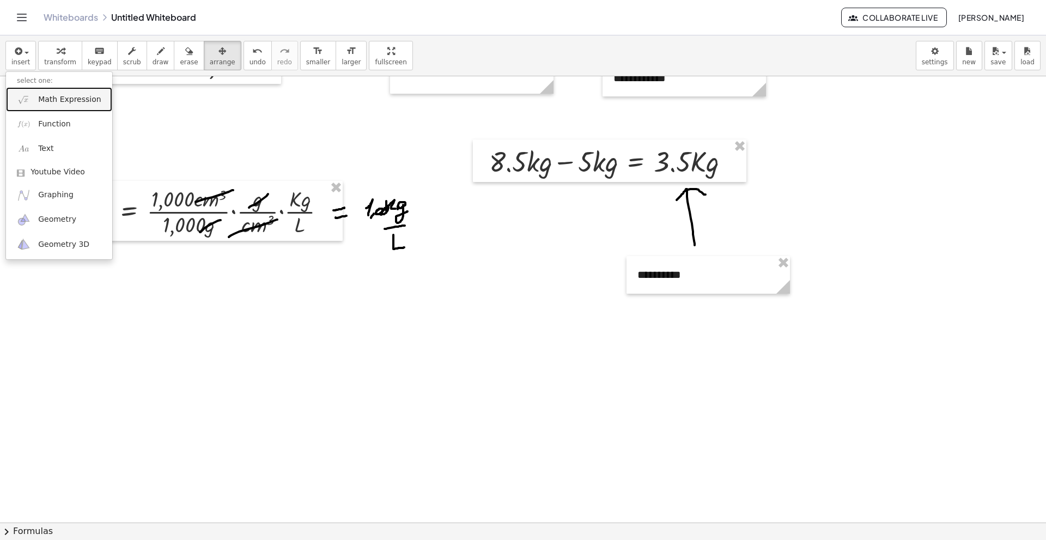
click at [70, 107] on link "Math Expression" at bounding box center [59, 99] width 106 height 25
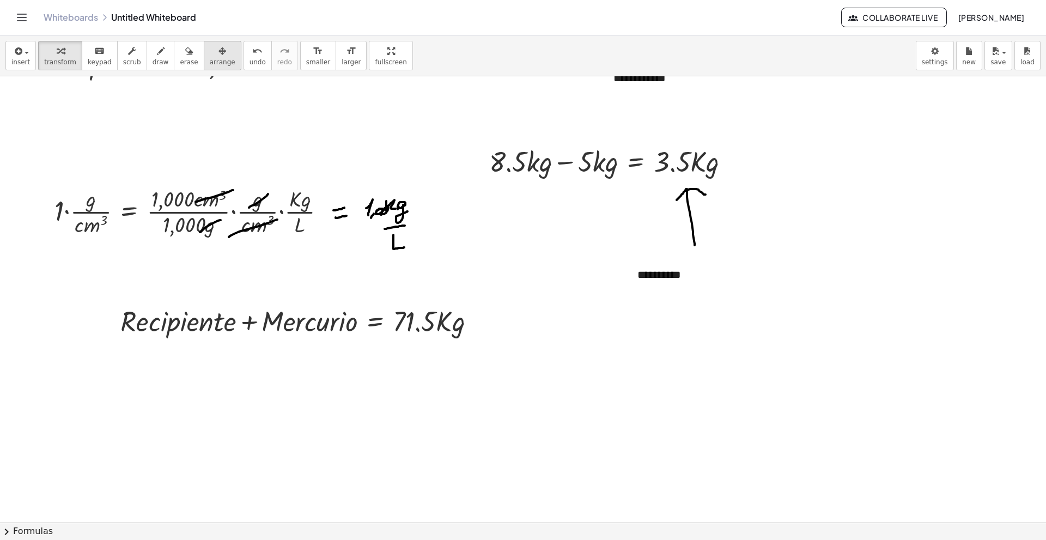
click at [210, 61] on span "arrange" at bounding box center [223, 62] width 26 height 8
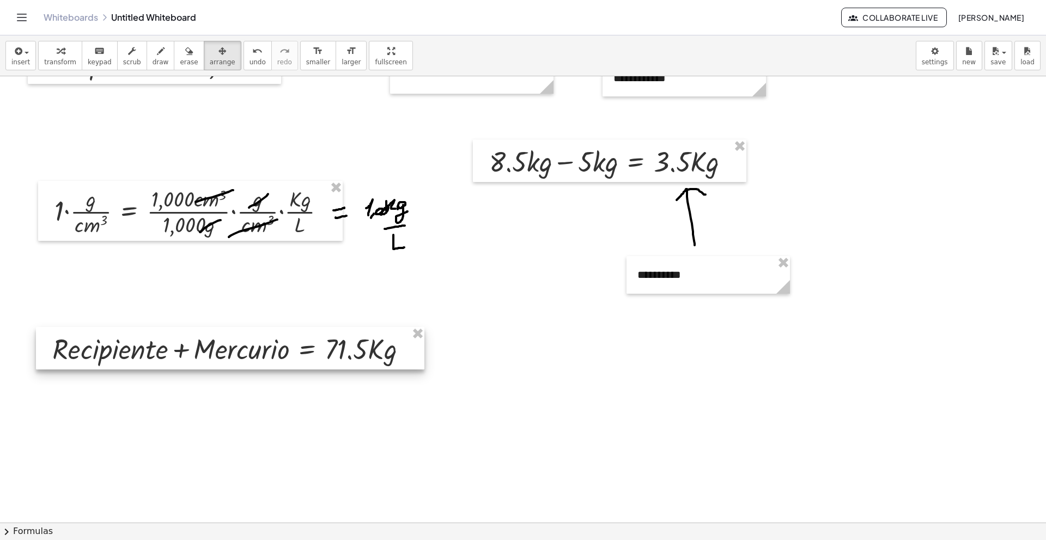
drag, startPoint x: 263, startPoint y: 320, endPoint x: 185, endPoint y: 353, distance: 85.2
click at [185, 353] on div at bounding box center [230, 348] width 388 height 42
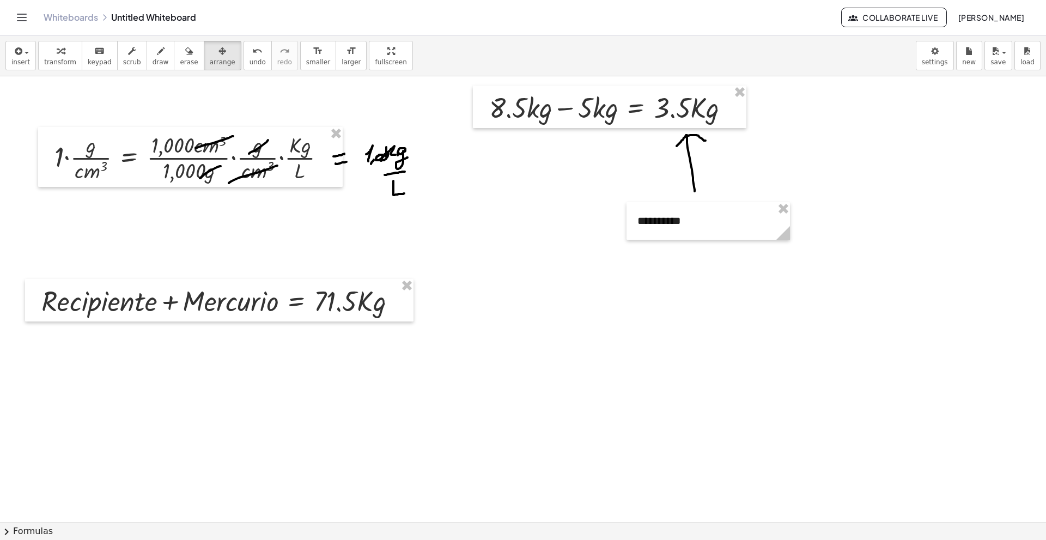
scroll to position [163, 0]
click at [21, 62] on span "insert" at bounding box center [20, 62] width 19 height 8
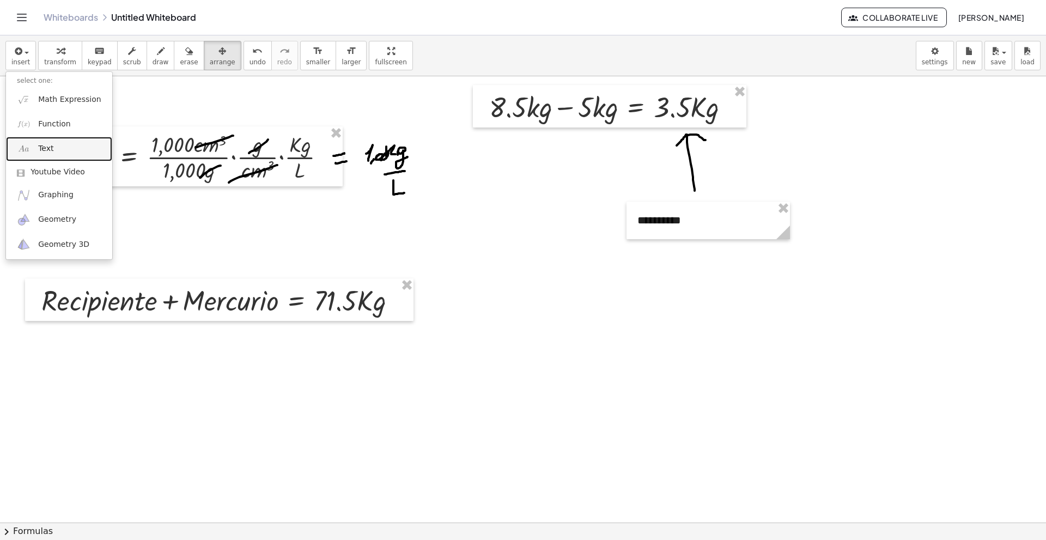
click at [60, 151] on link "Text" at bounding box center [59, 149] width 106 height 25
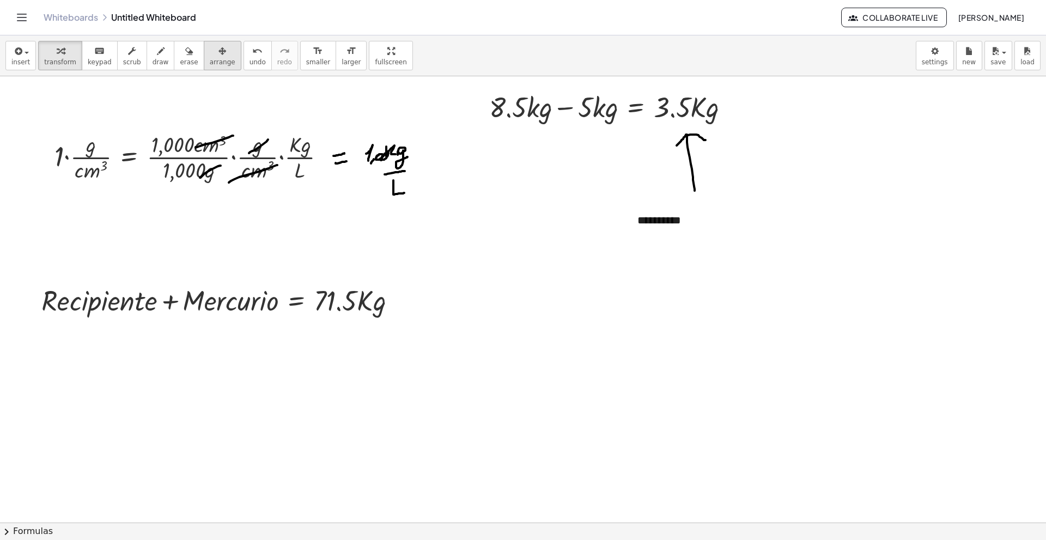
click at [210, 51] on div "button" at bounding box center [223, 50] width 26 height 13
click at [16, 57] on icon "button" at bounding box center [18, 51] width 10 height 13
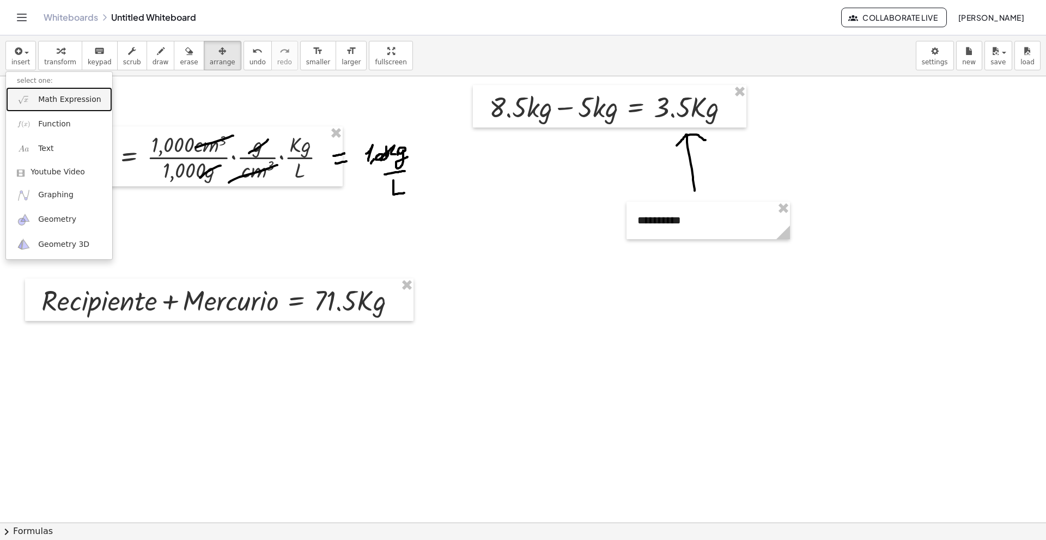
click at [64, 94] on span "Math Expression" at bounding box center [69, 99] width 63 height 11
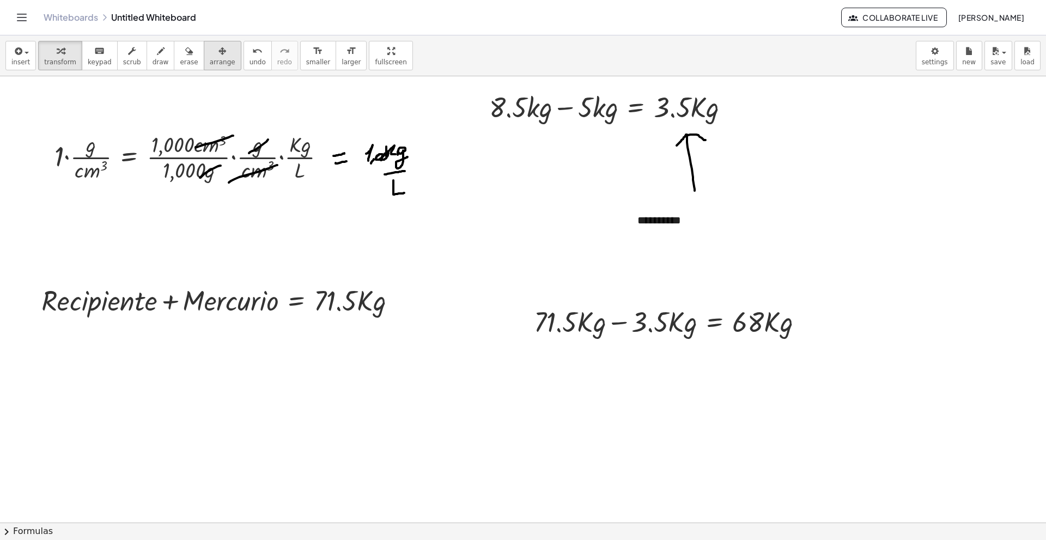
click at [210, 57] on div "button" at bounding box center [223, 50] width 26 height 13
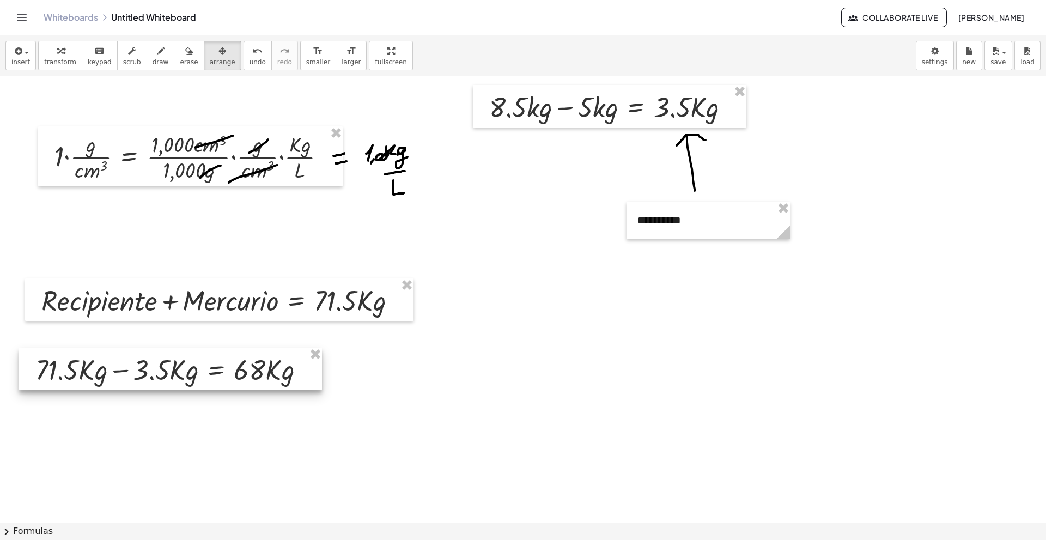
drag, startPoint x: 619, startPoint y: 327, endPoint x: 136, endPoint y: 373, distance: 485.2
click at [136, 373] on div at bounding box center [170, 368] width 303 height 42
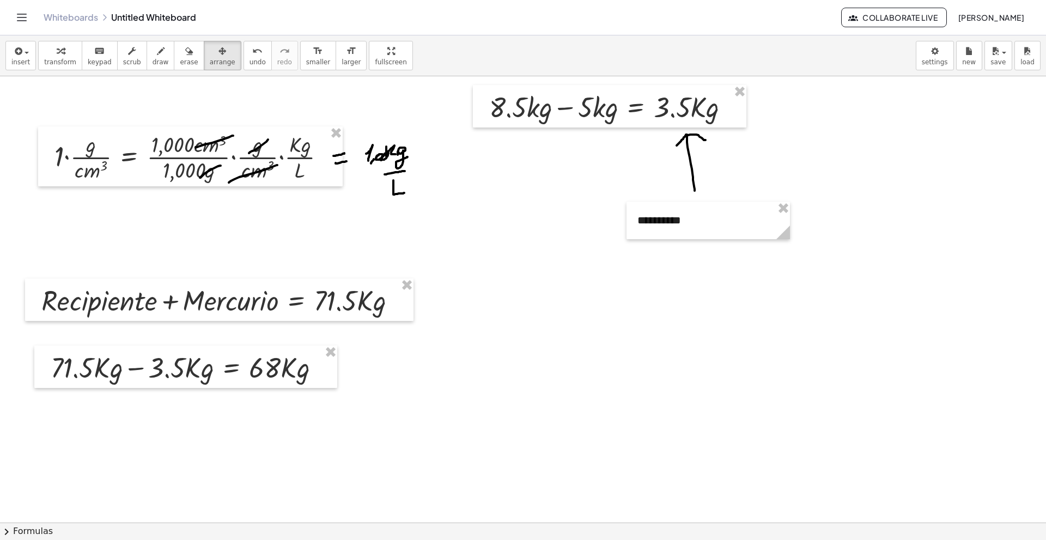
drag, startPoint x: 155, startPoint y: 64, endPoint x: 191, endPoint y: 113, distance: 60.3
click at [155, 63] on button "draw" at bounding box center [160, 55] width 28 height 29
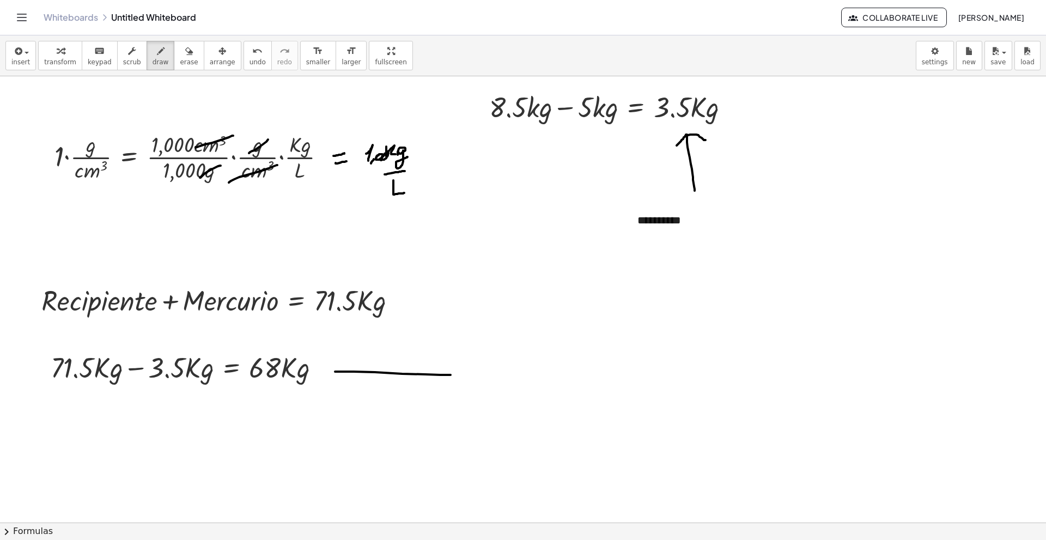
drag, startPoint x: 335, startPoint y: 371, endPoint x: 450, endPoint y: 375, distance: 115.5
click at [450, 375] on div at bounding box center [523, 394] width 1046 height 963
drag, startPoint x: 334, startPoint y: 372, endPoint x: 346, endPoint y: 379, distance: 13.9
click at [346, 379] on div at bounding box center [523, 394] width 1046 height 963
drag, startPoint x: 339, startPoint y: 368, endPoint x: 356, endPoint y: 356, distance: 20.3
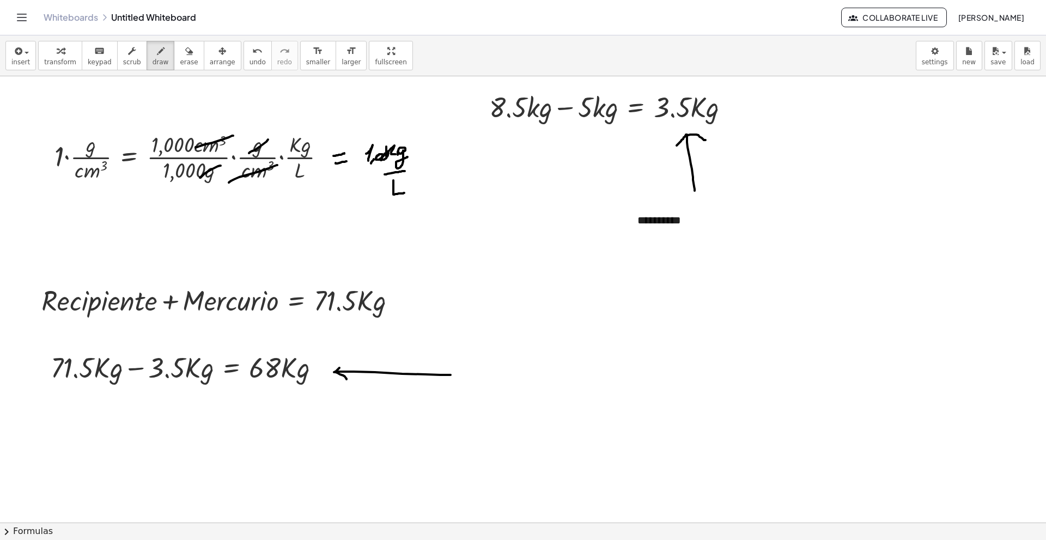
click at [356, 356] on div at bounding box center [523, 394] width 1046 height 963
click at [9, 60] on button "insert" at bounding box center [20, 55] width 30 height 29
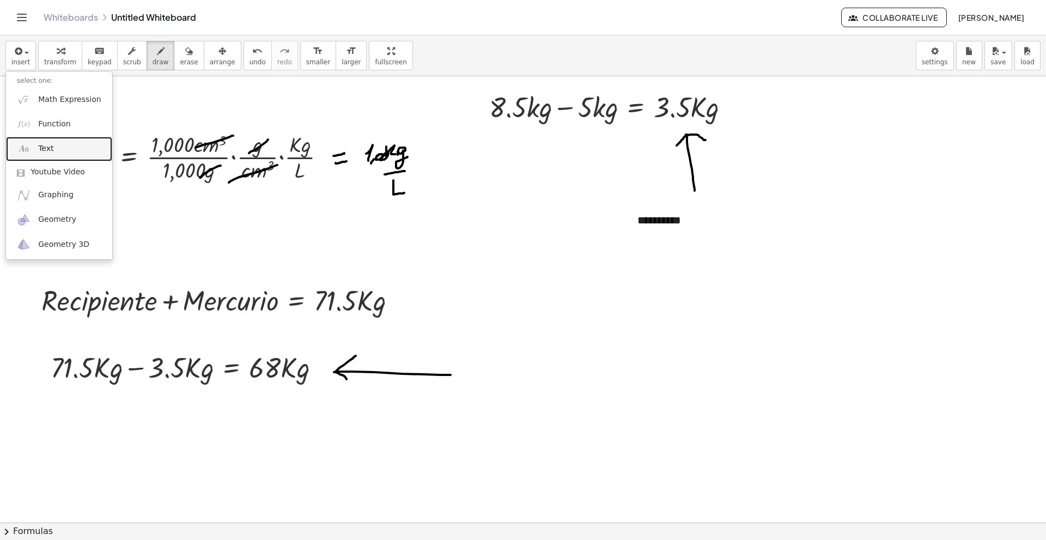
click at [70, 154] on link "Text" at bounding box center [59, 149] width 106 height 25
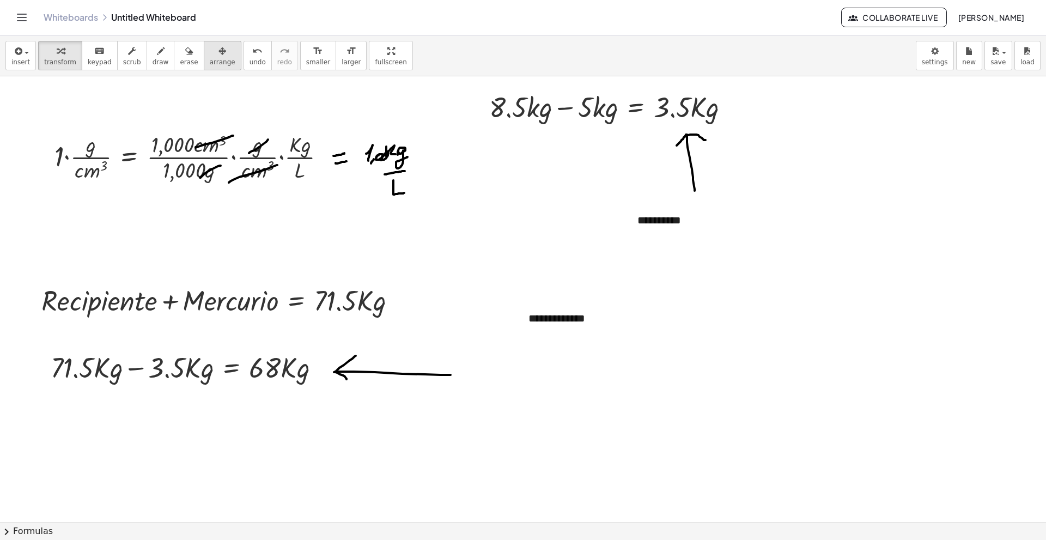
click at [210, 60] on span "arrange" at bounding box center [223, 62] width 26 height 8
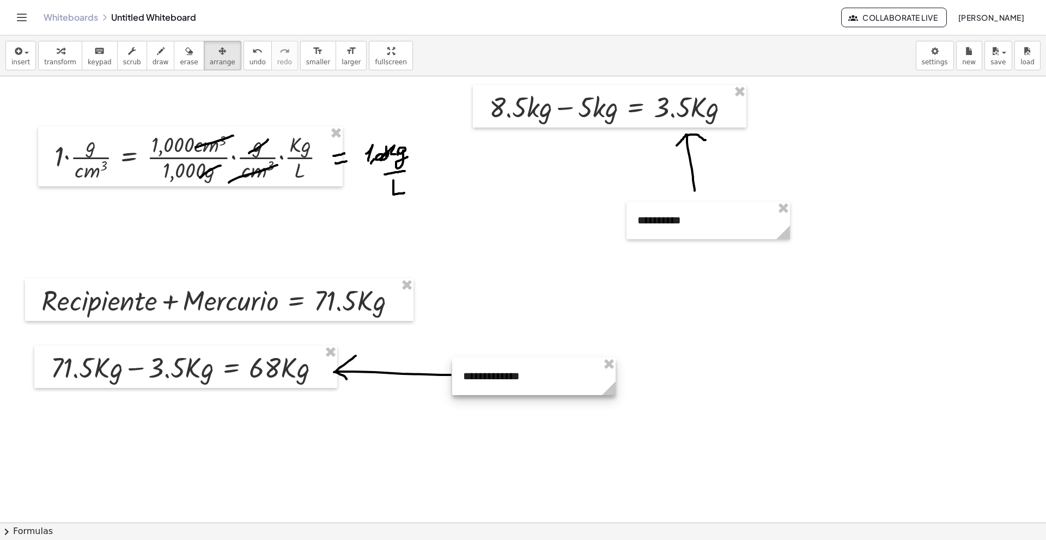
drag, startPoint x: 542, startPoint y: 350, endPoint x: 494, endPoint y: 383, distance: 58.2
click at [494, 383] on div at bounding box center [533, 376] width 163 height 38
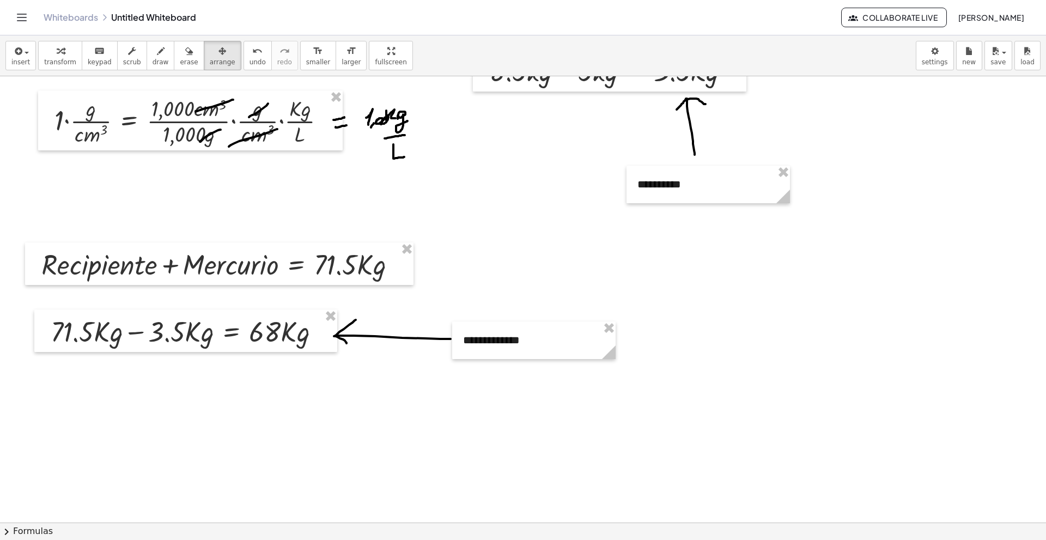
scroll to position [218, 0]
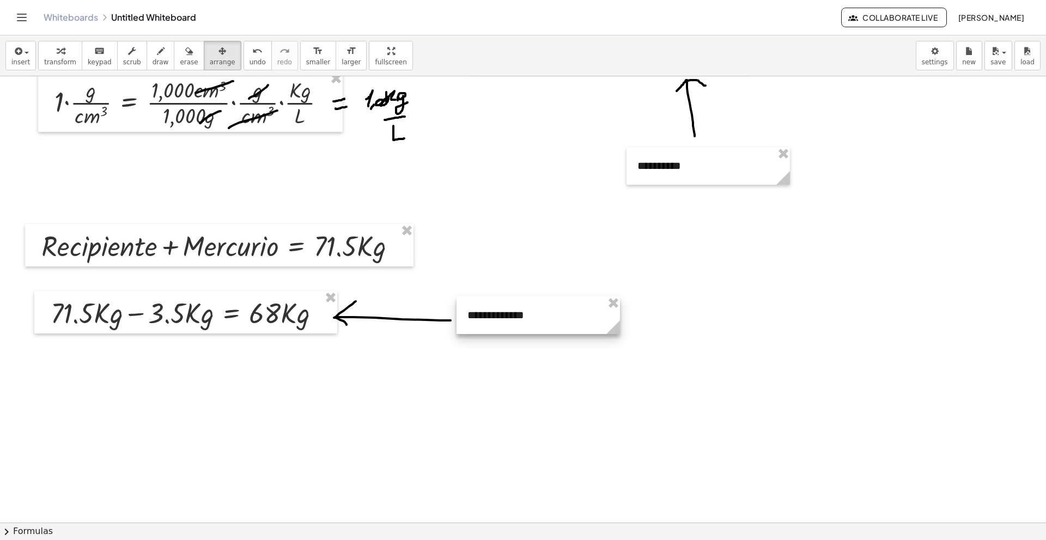
drag, startPoint x: 519, startPoint y: 320, endPoint x: 522, endPoint y: 314, distance: 7.3
click at [522, 314] on div at bounding box center [537, 315] width 163 height 38
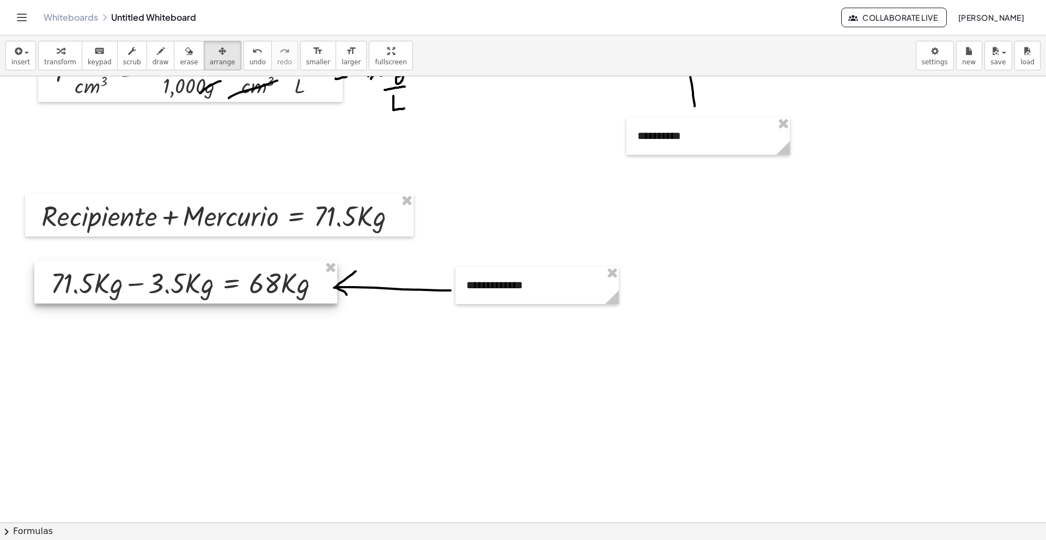
scroll to position [272, 0]
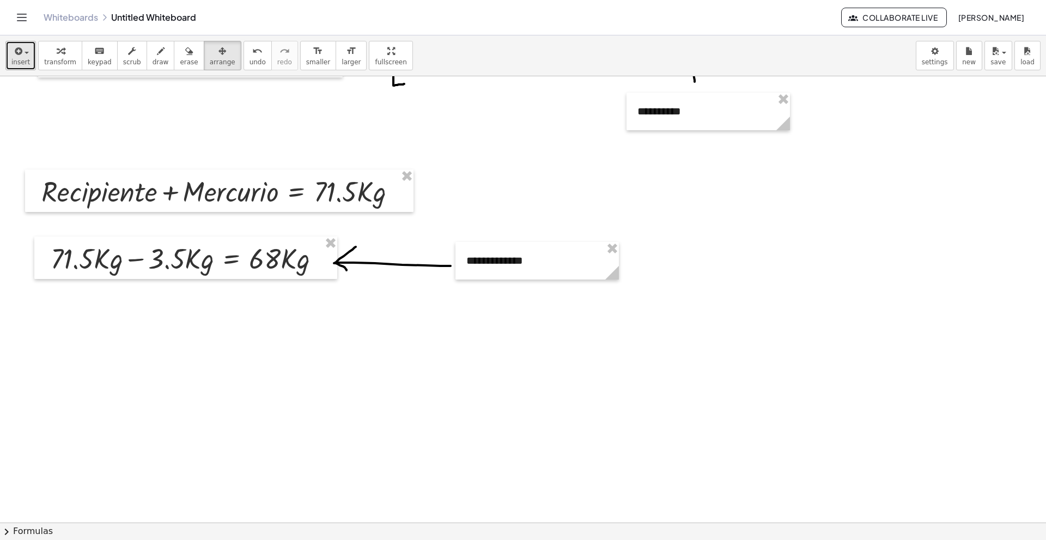
click at [22, 59] on span "insert" at bounding box center [20, 62] width 19 height 8
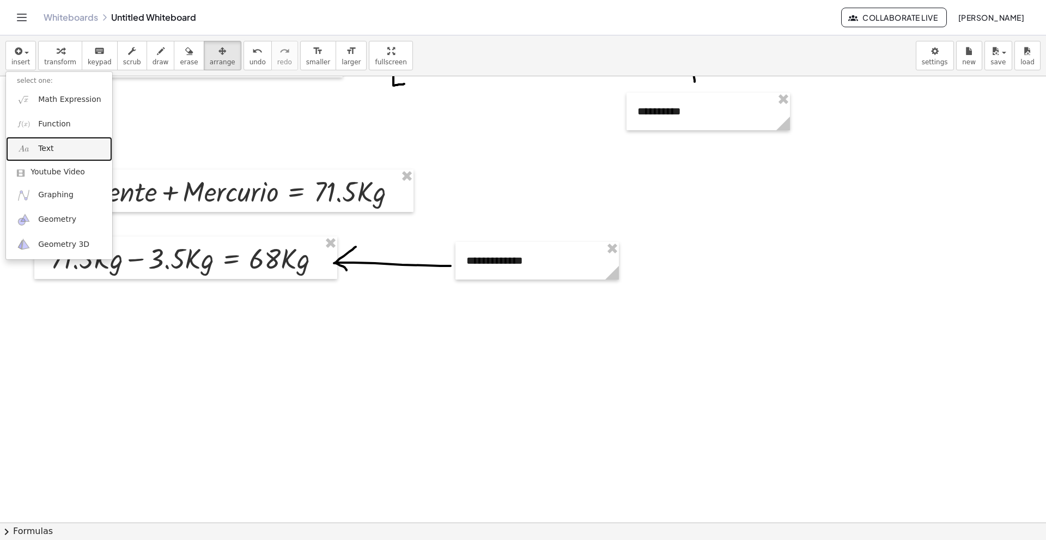
click at [64, 140] on link "Text" at bounding box center [59, 149] width 106 height 25
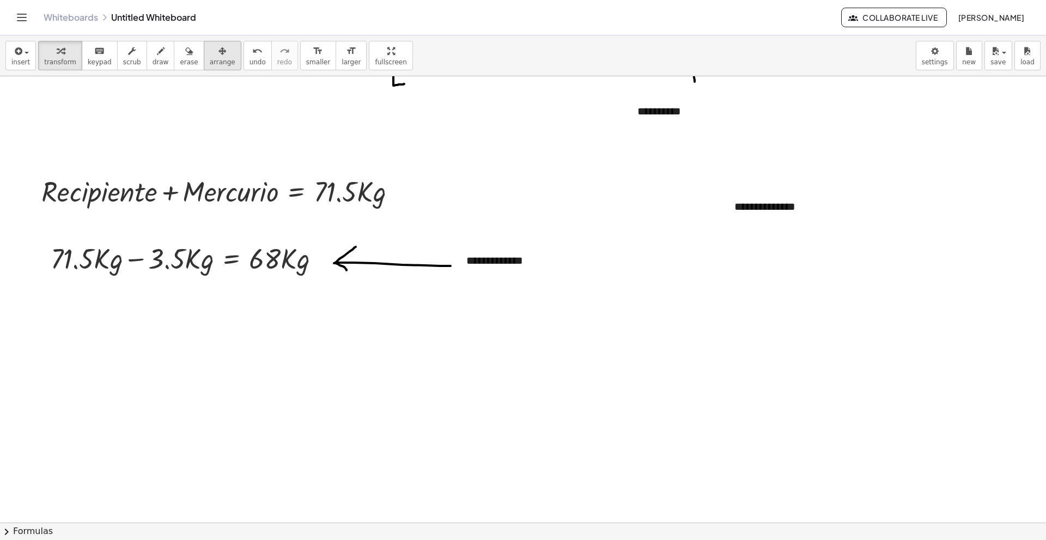
click at [218, 51] on icon "button" at bounding box center [222, 51] width 8 height 13
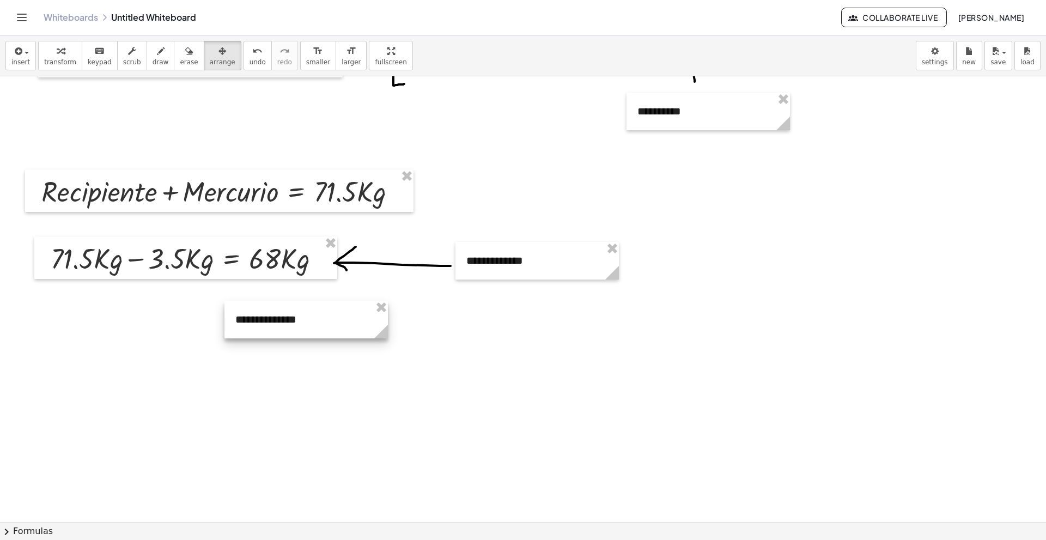
drag, startPoint x: 775, startPoint y: 209, endPoint x: 284, endPoint y: 318, distance: 502.6
click at [284, 318] on div at bounding box center [305, 320] width 163 height 38
drag, startPoint x: 296, startPoint y: 310, endPoint x: 305, endPoint y: 304, distance: 10.9
click at [305, 304] on div at bounding box center [318, 310] width 163 height 38
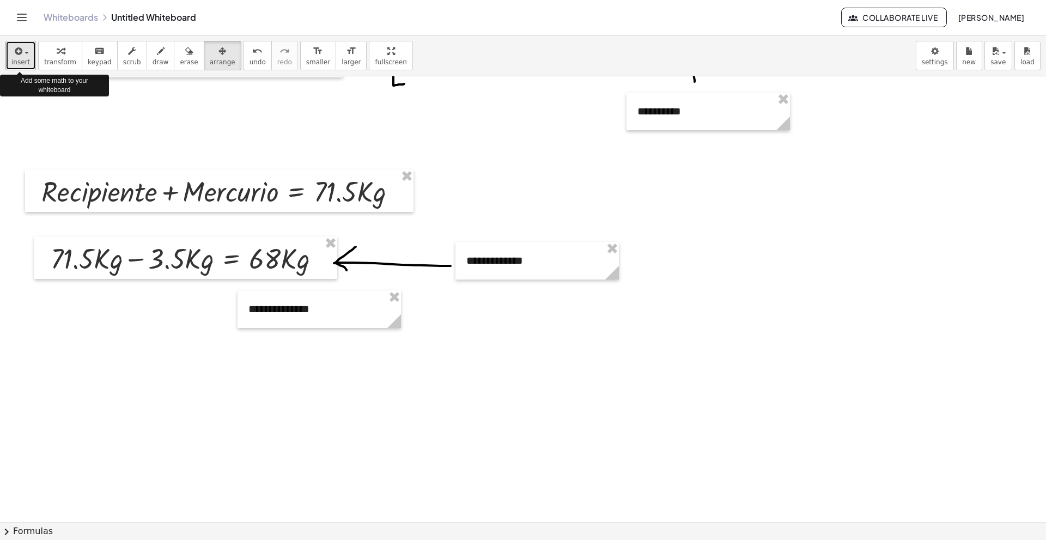
click at [21, 60] on span "insert" at bounding box center [20, 62] width 19 height 8
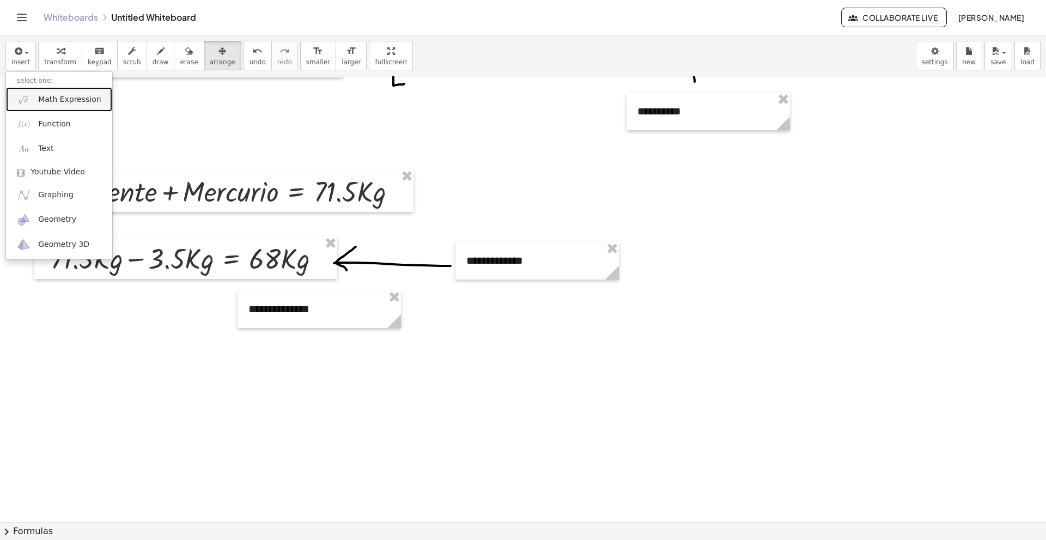
click at [62, 93] on link "Math Expression" at bounding box center [59, 99] width 106 height 25
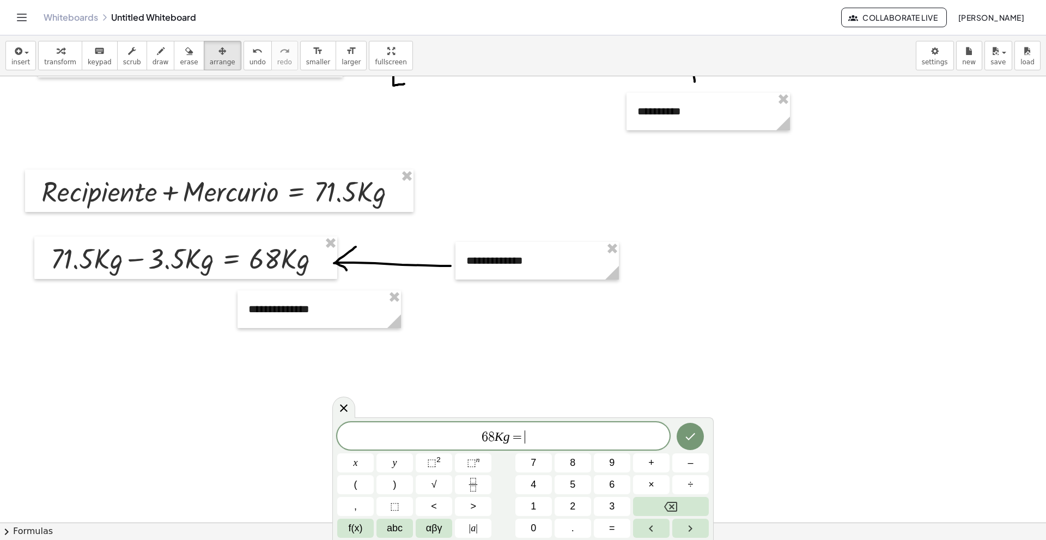
click at [527, 436] on span "6 8 K g = ​" at bounding box center [503, 436] width 332 height 15
drag, startPoint x: 522, startPoint y: 448, endPoint x: 498, endPoint y: 432, distance: 28.7
click at [498, 432] on var "K" at bounding box center [498, 436] width 9 height 14
click at [561, 433] on span "6 8 ​ K g =" at bounding box center [503, 436] width 332 height 15
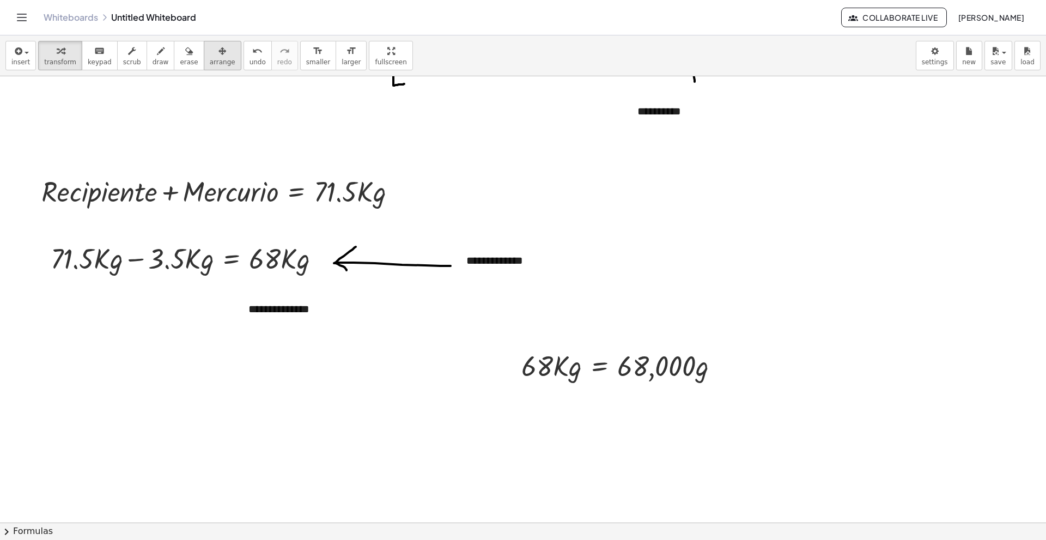
click at [212, 55] on div "button" at bounding box center [223, 50] width 26 height 13
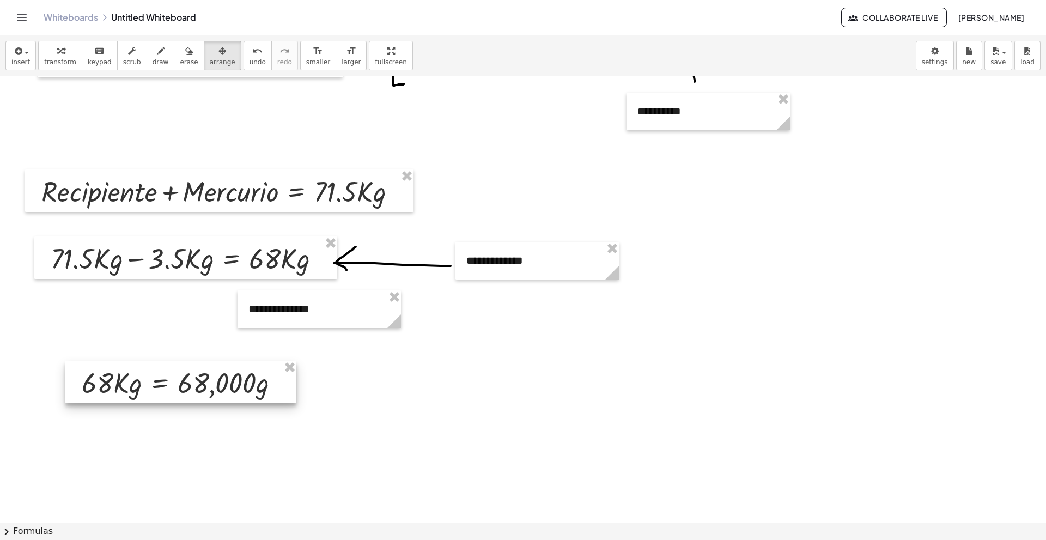
drag, startPoint x: 534, startPoint y: 381, endPoint x: 70, endPoint y: 350, distance: 465.0
click at [87, 393] on div at bounding box center [180, 382] width 231 height 42
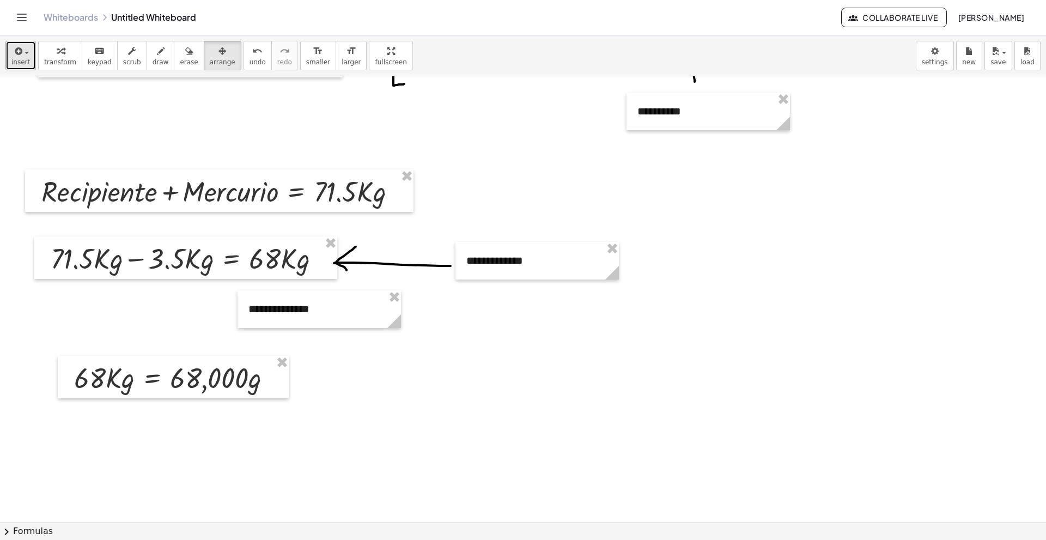
click at [24, 43] on button "insert" at bounding box center [20, 55] width 30 height 29
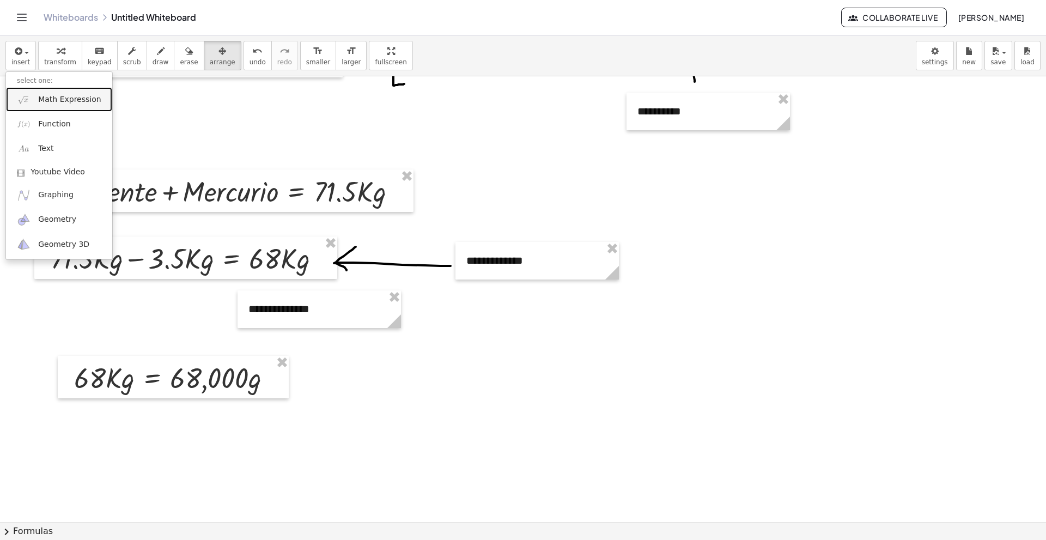
click at [52, 93] on link "Math Expression" at bounding box center [59, 99] width 106 height 25
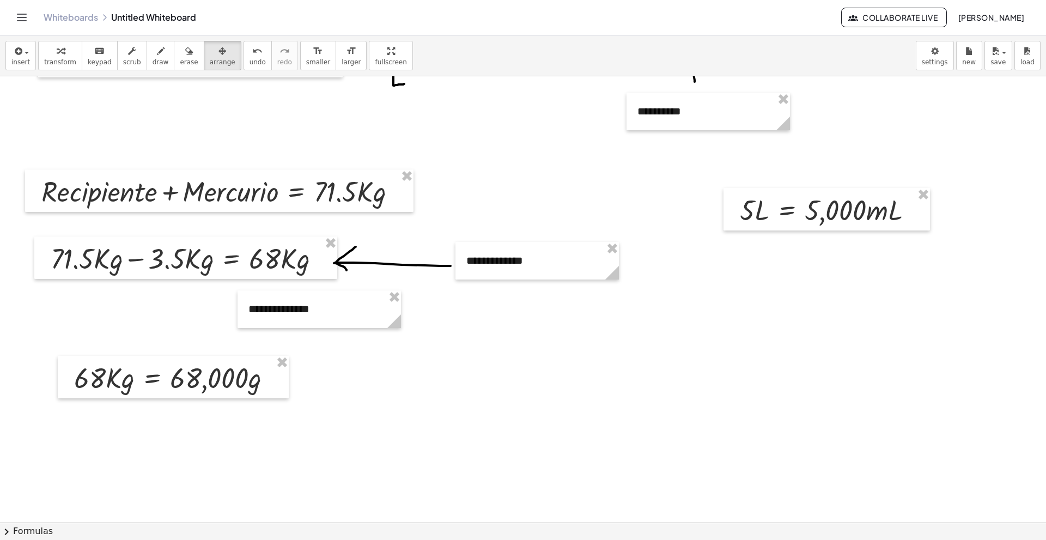
drag, startPoint x: 216, startPoint y: 59, endPoint x: 651, endPoint y: 234, distance: 468.7
click at [216, 60] on button "arrange" at bounding box center [223, 55] width 38 height 29
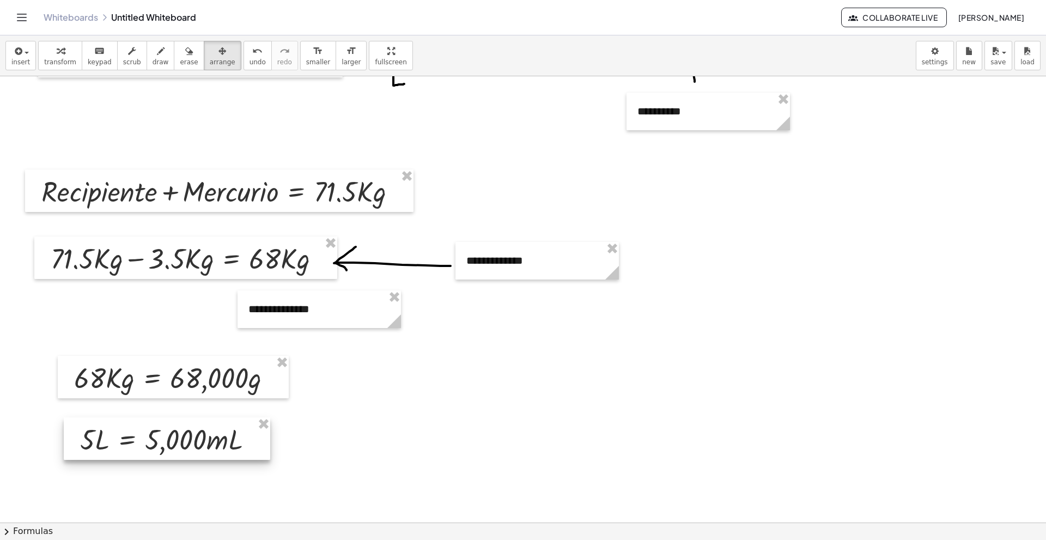
drag, startPoint x: 869, startPoint y: 215, endPoint x: 204, endPoint y: 440, distance: 702.0
click at [206, 448] on div at bounding box center [167, 438] width 206 height 42
click at [153, 58] on span "draw" at bounding box center [160, 62] width 16 height 8
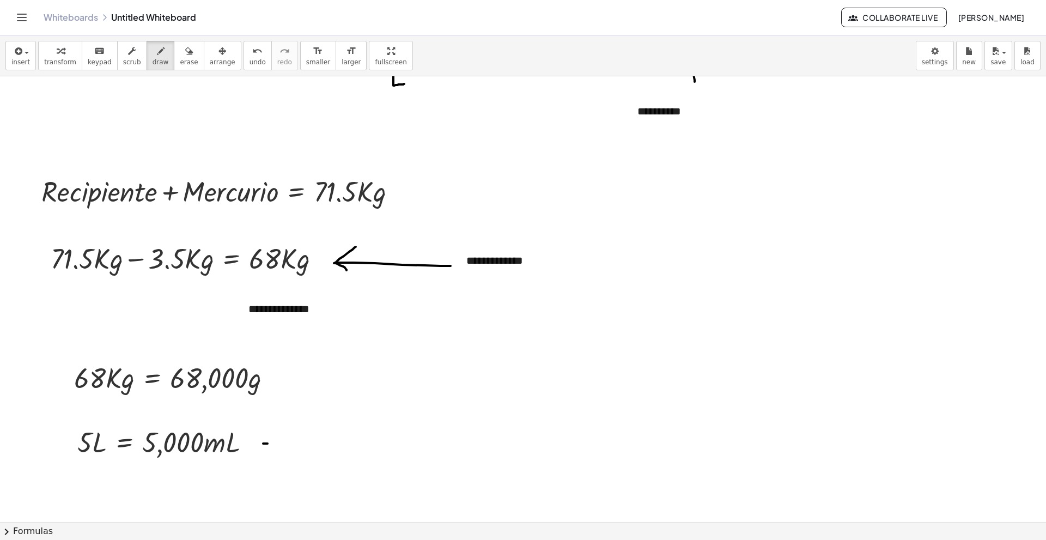
drag, startPoint x: 263, startPoint y: 443, endPoint x: 271, endPoint y: 443, distance: 7.6
click at [271, 443] on div at bounding box center [523, 285] width 1046 height 963
drag, startPoint x: 264, startPoint y: 451, endPoint x: 270, endPoint y: 451, distance: 6.5
click at [270, 451] on div at bounding box center [523, 285] width 1046 height 963
click at [5, 66] on button "insert" at bounding box center [20, 55] width 30 height 29
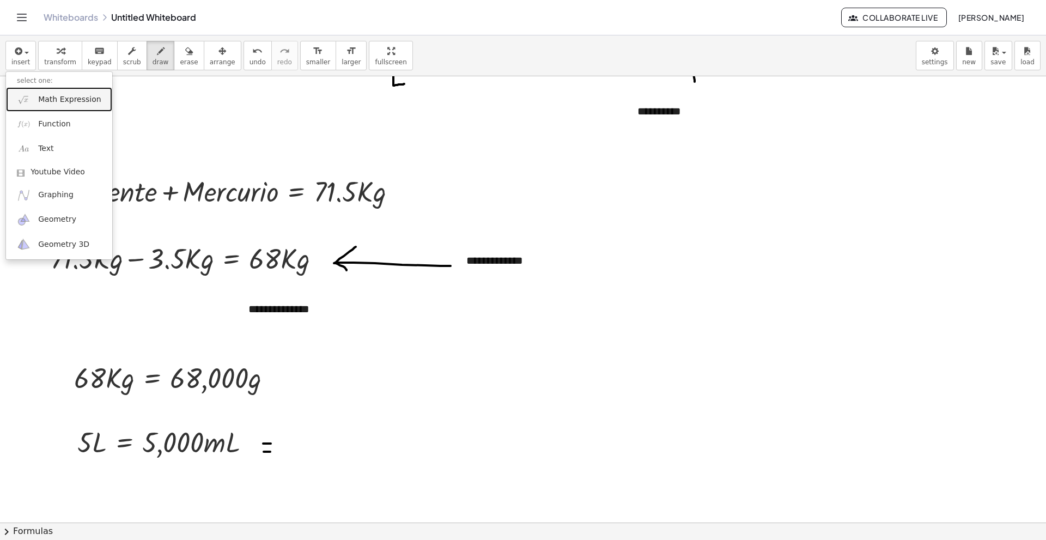
drag, startPoint x: 34, startPoint y: 91, endPoint x: 151, endPoint y: 108, distance: 118.3
click at [35, 91] on link "Math Expression" at bounding box center [59, 99] width 106 height 25
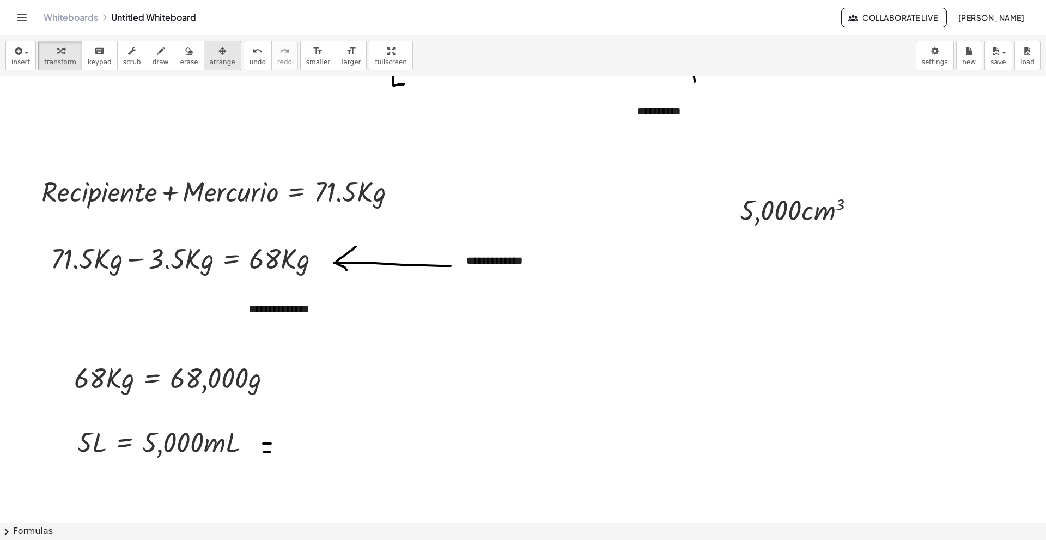
click at [215, 57] on button "arrange" at bounding box center [223, 55] width 38 height 29
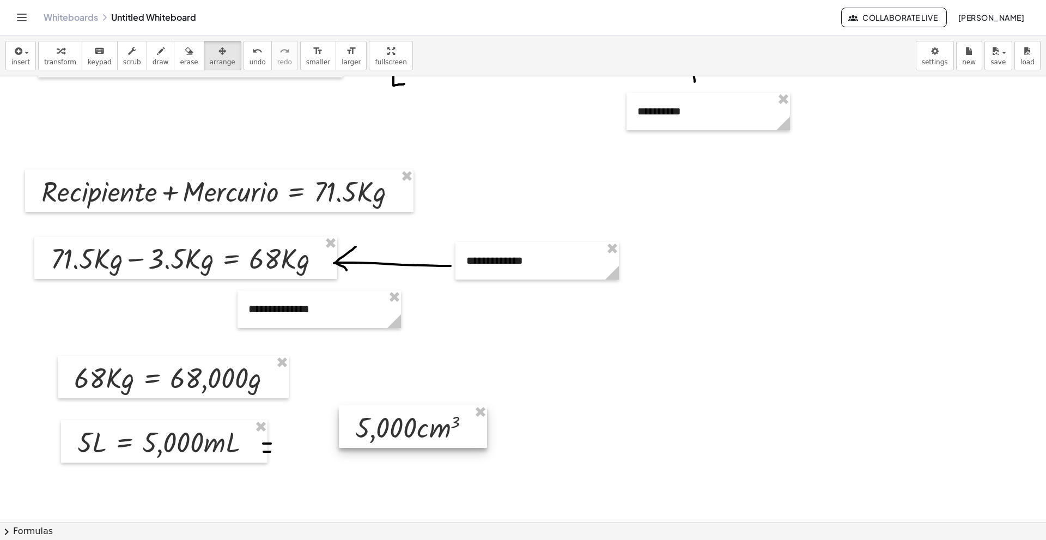
drag, startPoint x: 792, startPoint y: 225, endPoint x: 406, endPoint y: 444, distance: 443.4
click at [406, 444] on div at bounding box center [413, 426] width 148 height 42
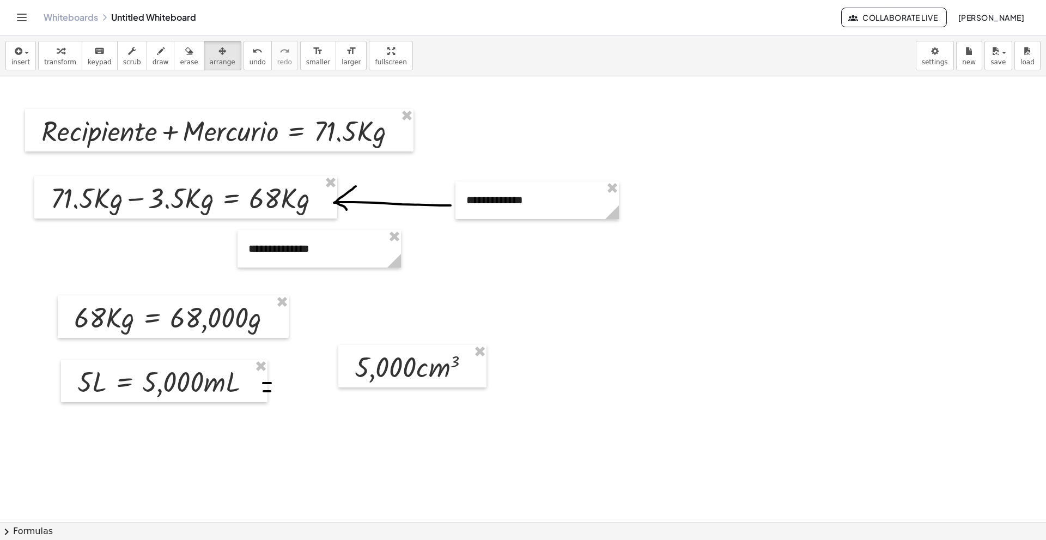
scroll to position [436, 0]
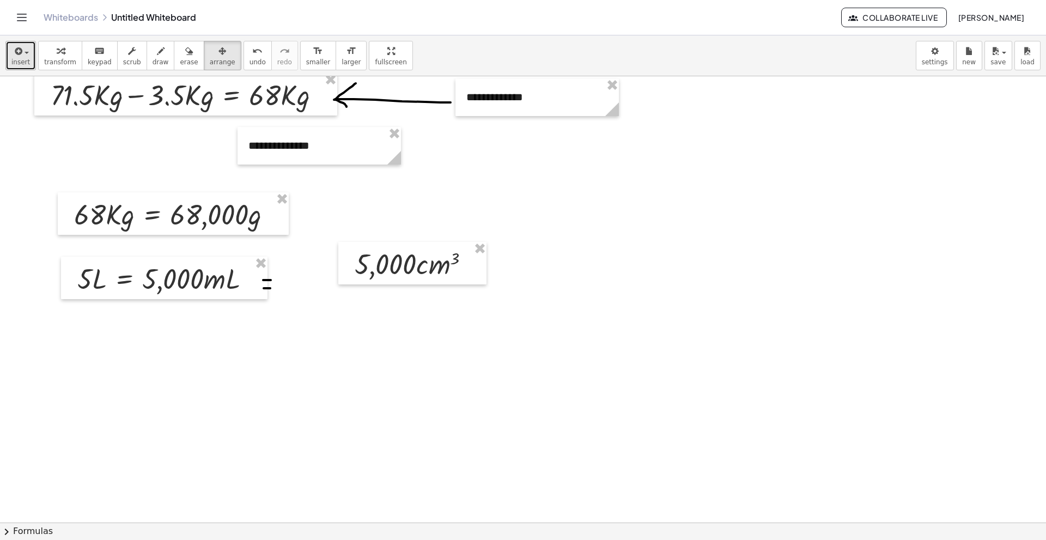
click at [28, 61] on button "insert" at bounding box center [20, 55] width 30 height 29
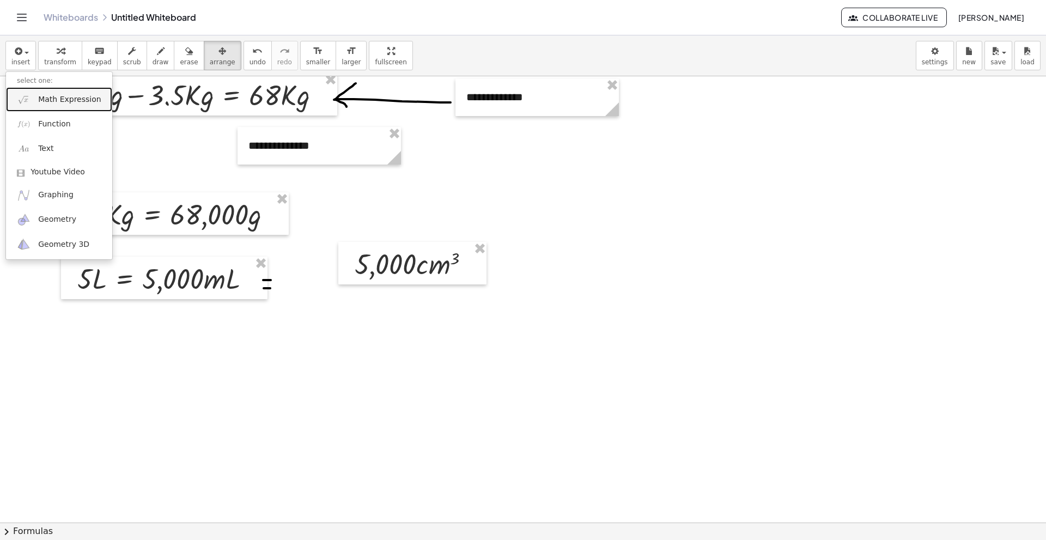
click at [90, 100] on span "Math Expression" at bounding box center [69, 99] width 63 height 11
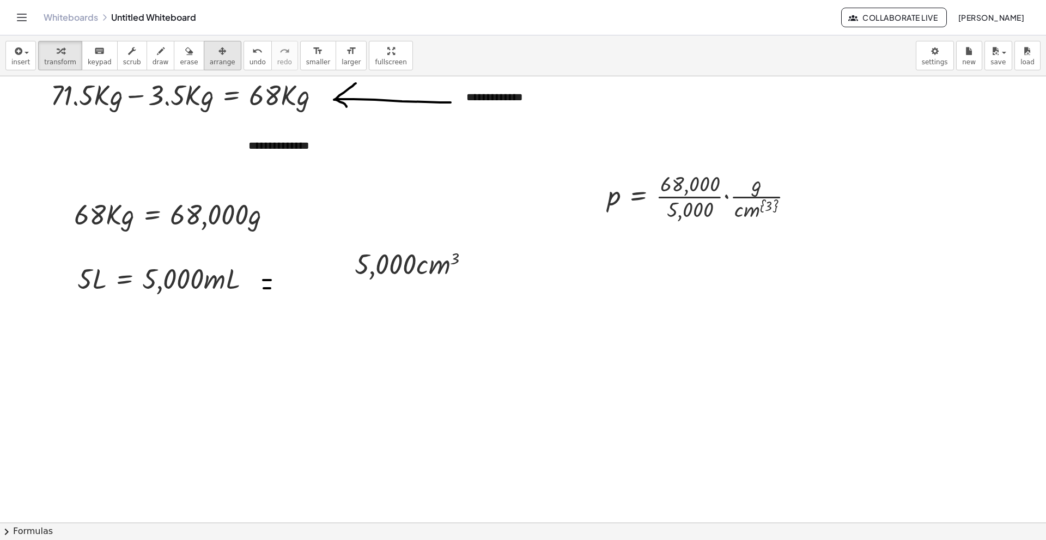
click at [218, 53] on icon "button" at bounding box center [222, 51] width 8 height 13
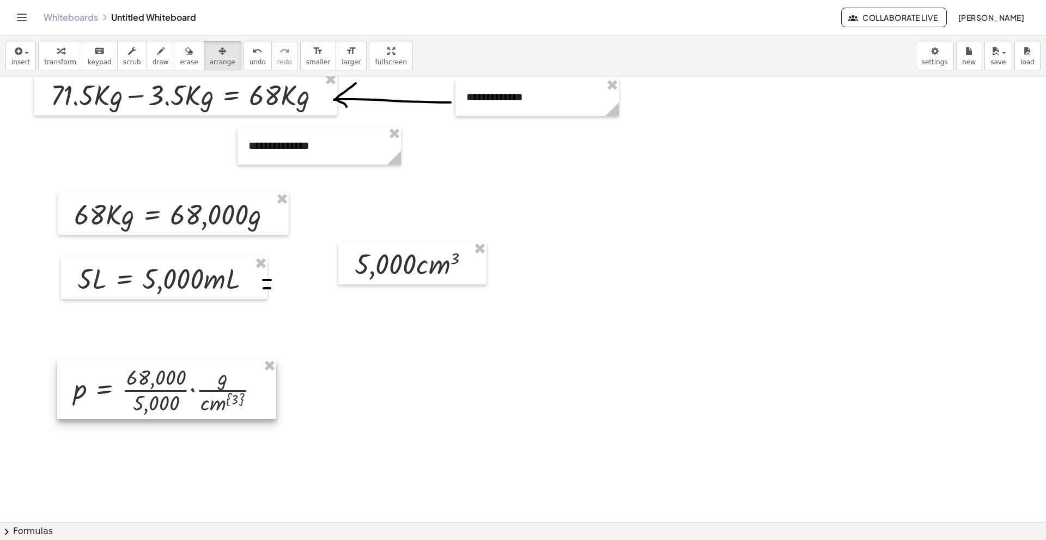
drag, startPoint x: 709, startPoint y: 197, endPoint x: 168, endPoint y: 233, distance: 542.0
click at [175, 387] on div at bounding box center [166, 389] width 219 height 60
click at [157, 50] on icon "button" at bounding box center [161, 51] width 8 height 13
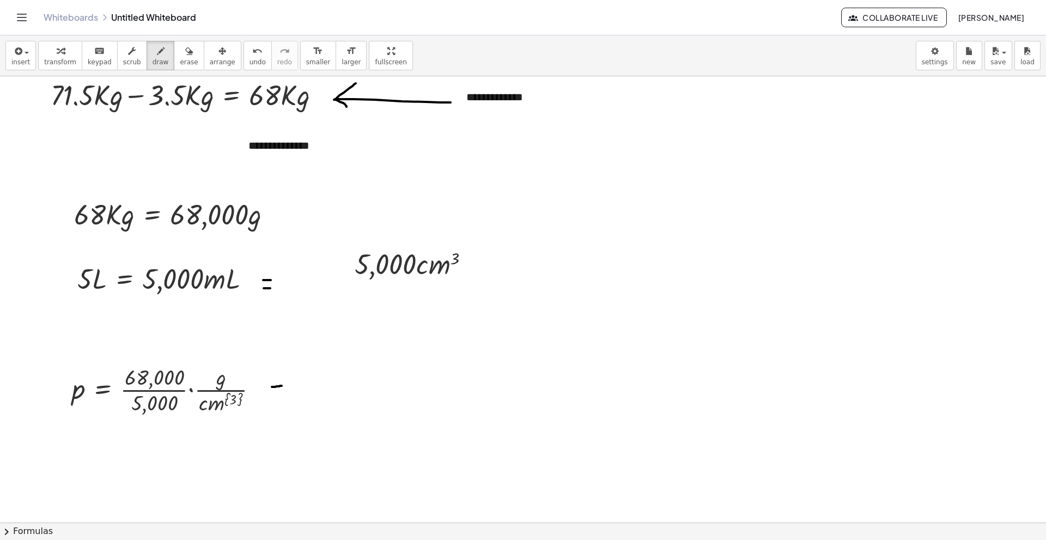
click at [283, 385] on div at bounding box center [523, 122] width 1046 height 963
drag, startPoint x: 272, startPoint y: 394, endPoint x: 288, endPoint y: 392, distance: 15.4
click at [288, 392] on div at bounding box center [523, 122] width 1046 height 963
click at [11, 58] on button "insert" at bounding box center [20, 55] width 30 height 29
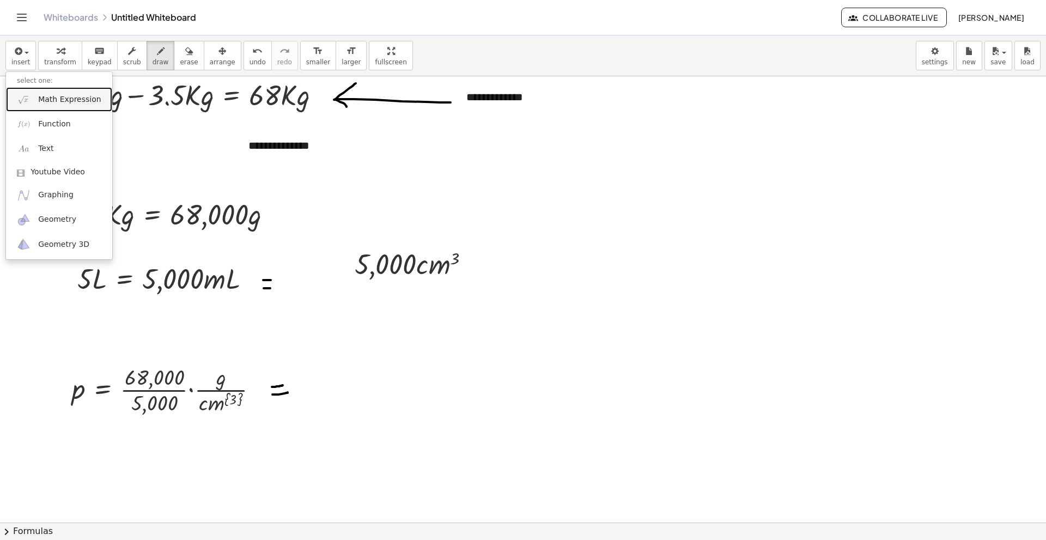
click at [40, 94] on span "Math Expression" at bounding box center [69, 99] width 63 height 11
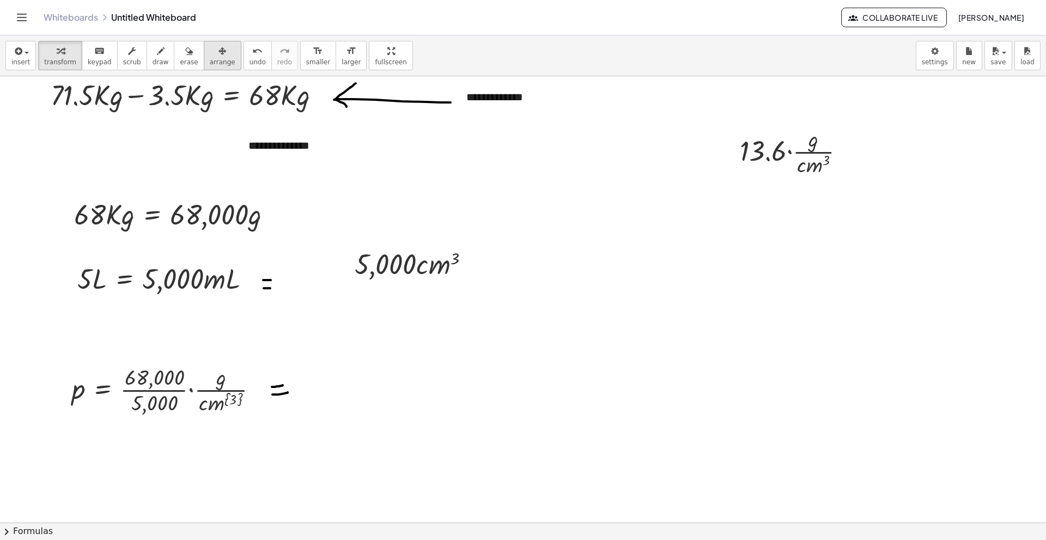
click at [218, 48] on icon "button" at bounding box center [222, 51] width 8 height 13
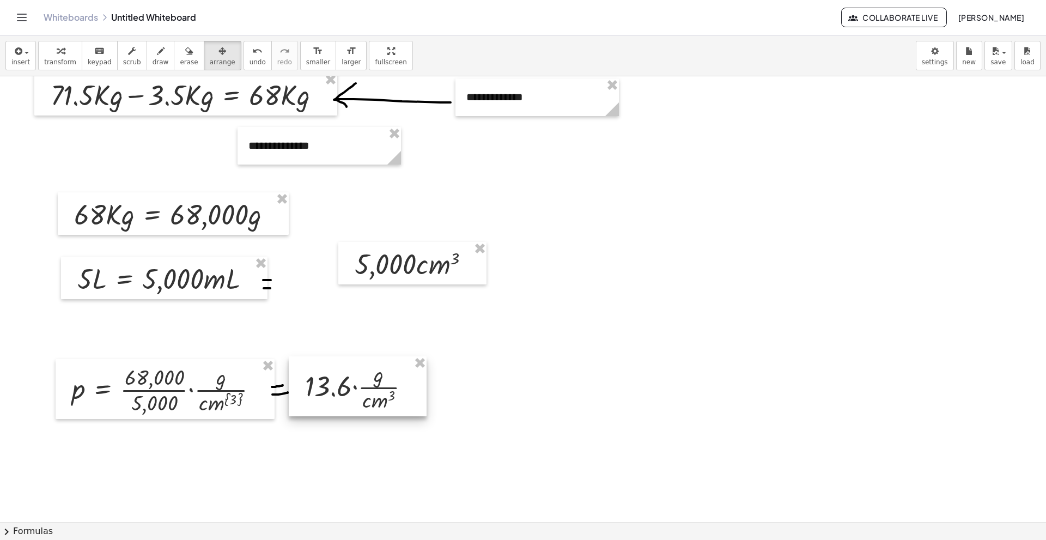
drag, startPoint x: 752, startPoint y: 156, endPoint x: 317, endPoint y: 391, distance: 494.7
click at [317, 391] on div at bounding box center [358, 386] width 138 height 60
click at [152, 63] on span "draw" at bounding box center [160, 62] width 16 height 8
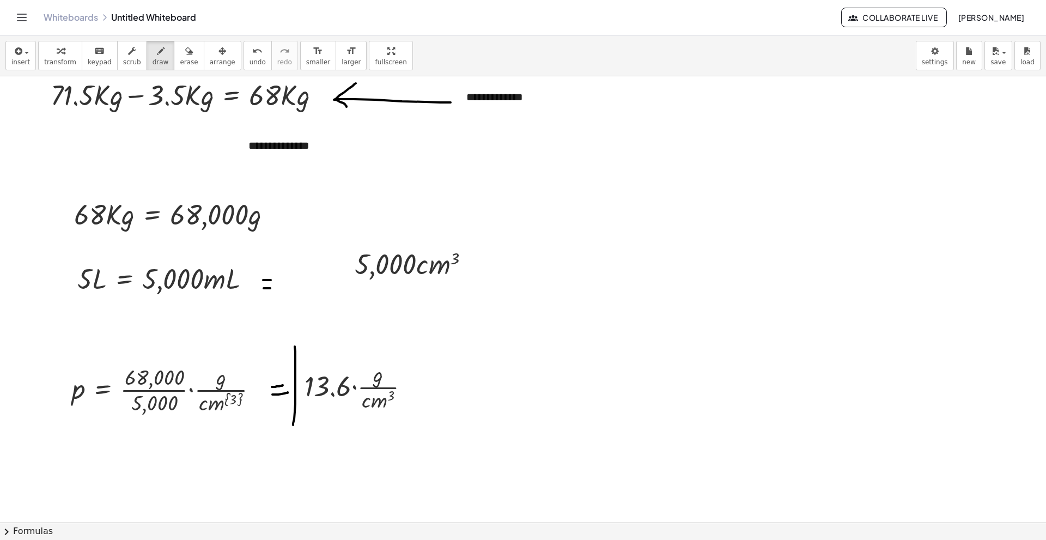
drag, startPoint x: 295, startPoint y: 346, endPoint x: 293, endPoint y: 425, distance: 78.4
click at [293, 425] on div at bounding box center [523, 122] width 1046 height 963
drag, startPoint x: 310, startPoint y: 430, endPoint x: 408, endPoint y: 437, distance: 98.3
click at [408, 437] on div at bounding box center [523, 122] width 1046 height 963
drag, startPoint x: 426, startPoint y: 348, endPoint x: 414, endPoint y: 427, distance: 80.0
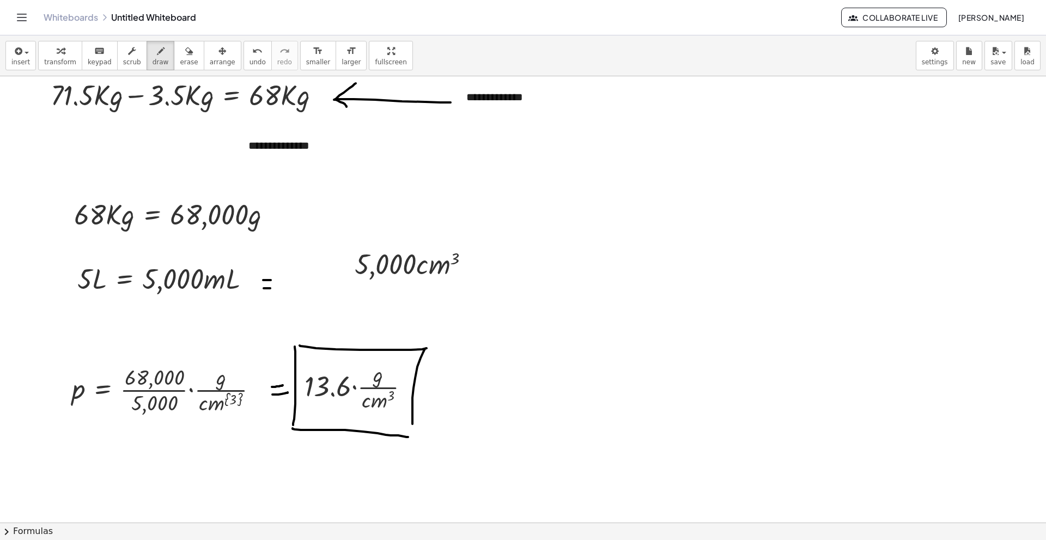
click at [412, 425] on div at bounding box center [523, 122] width 1046 height 963
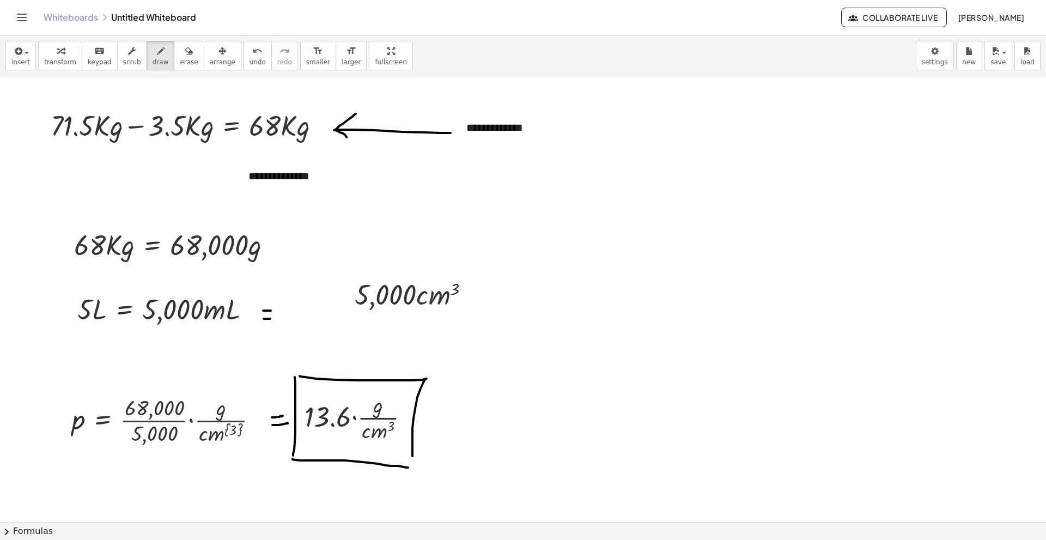
scroll to position [490, 0]
